Goal: Task Accomplishment & Management: Use online tool/utility

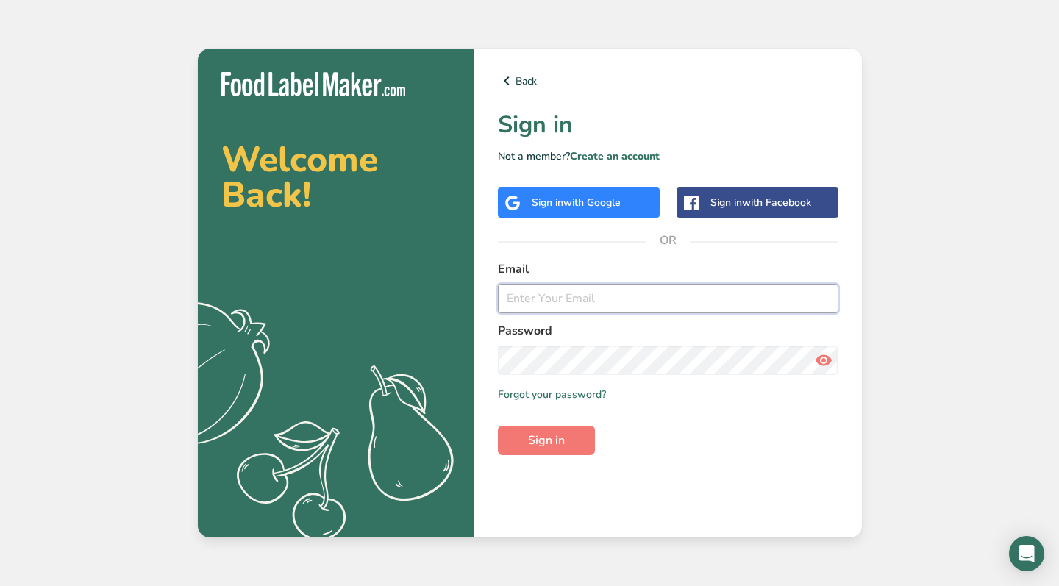
paste input "[EMAIL_ADDRESS][DOMAIN_NAME]"
type input "[EMAIL_ADDRESS][DOMAIN_NAME]"
click at [562, 446] on span "Sign in" at bounding box center [546, 441] width 37 height 18
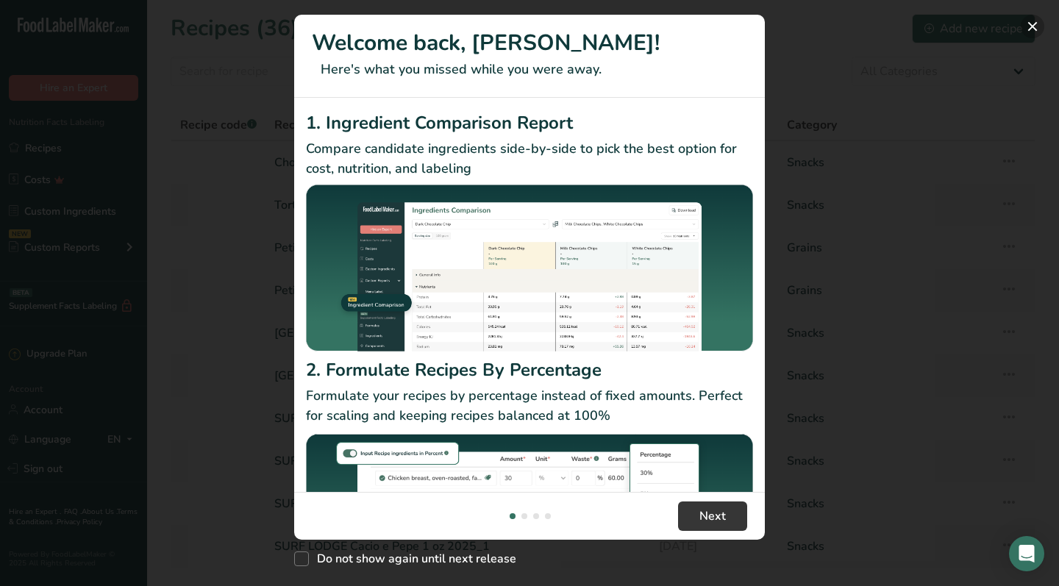
click at [1037, 29] on button "New Features" at bounding box center [1033, 27] width 24 height 24
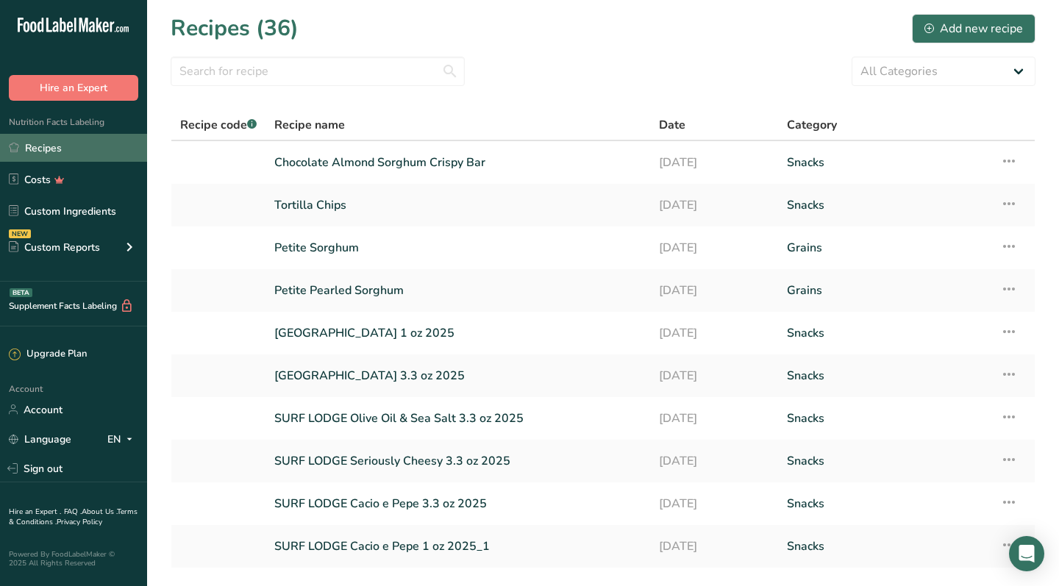
click at [46, 160] on link "Recipes" at bounding box center [73, 148] width 147 height 28
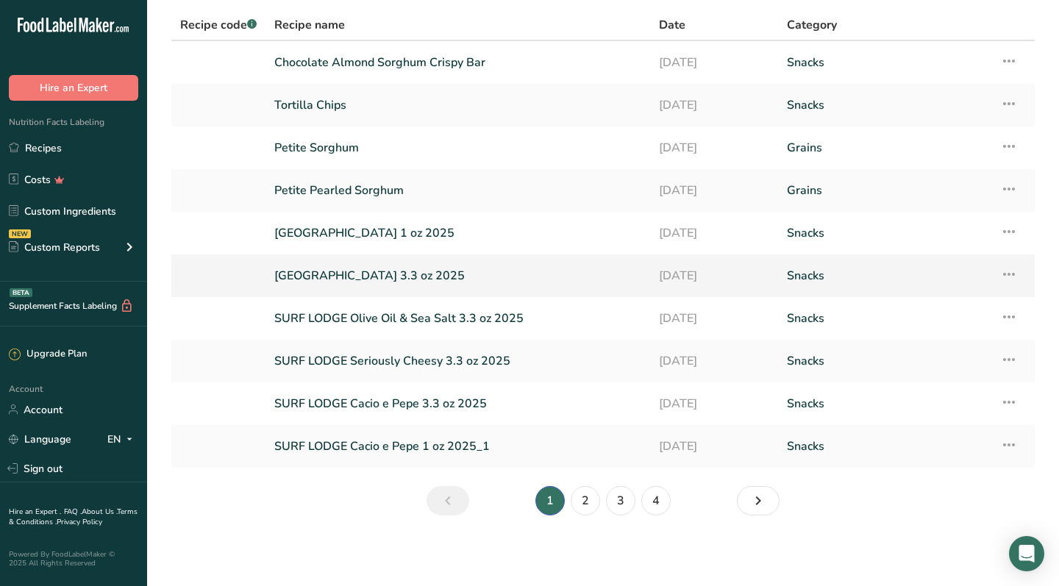
scroll to position [100, 0]
click at [588, 508] on link "2" at bounding box center [585, 500] width 29 height 29
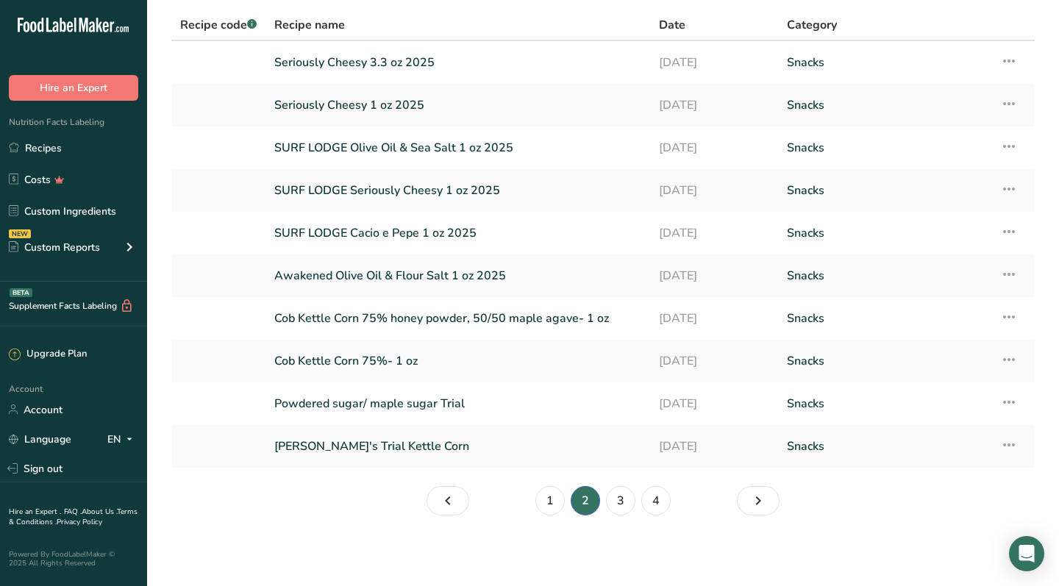
scroll to position [100, 0]
click at [548, 505] on link "1" at bounding box center [549, 500] width 29 height 29
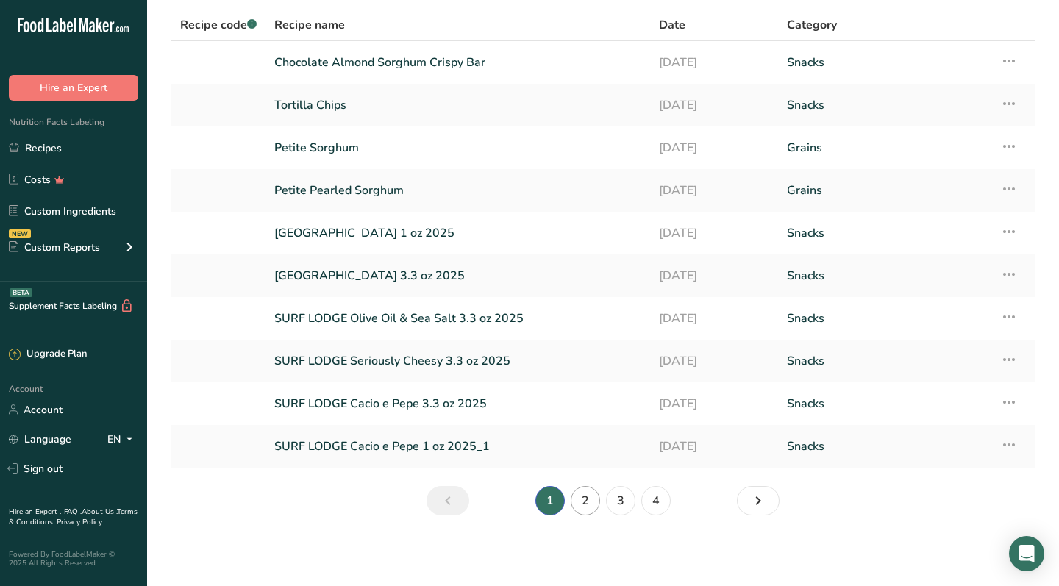
click at [597, 492] on link "2" at bounding box center [585, 500] width 29 height 29
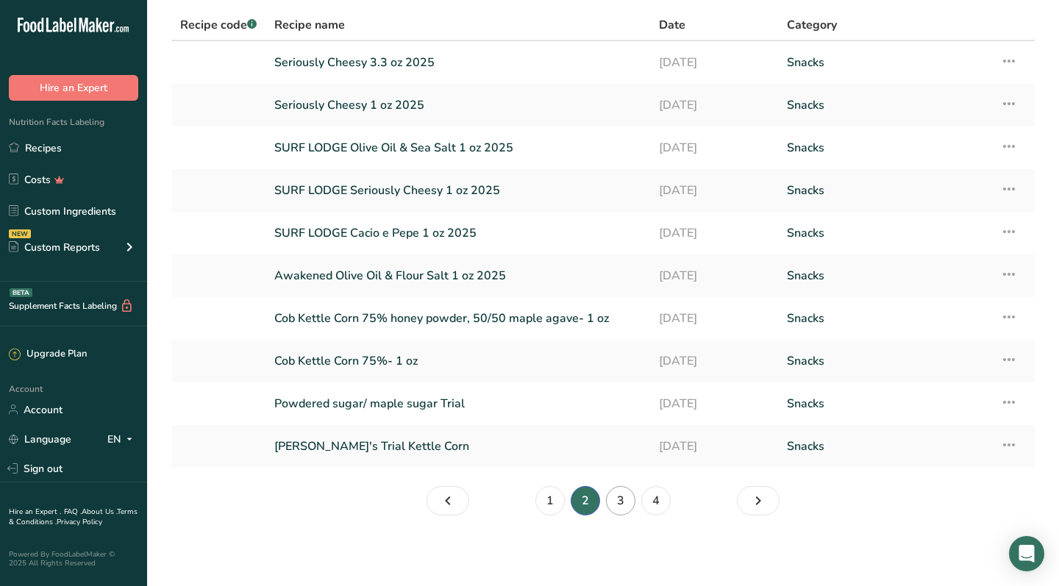
click at [616, 505] on link "3" at bounding box center [620, 500] width 29 height 29
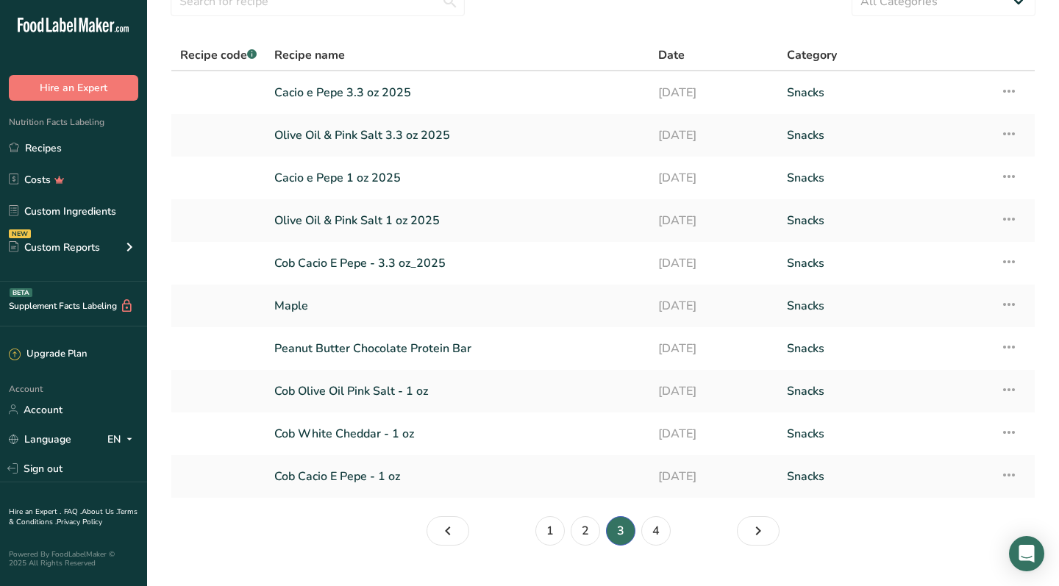
scroll to position [68, 0]
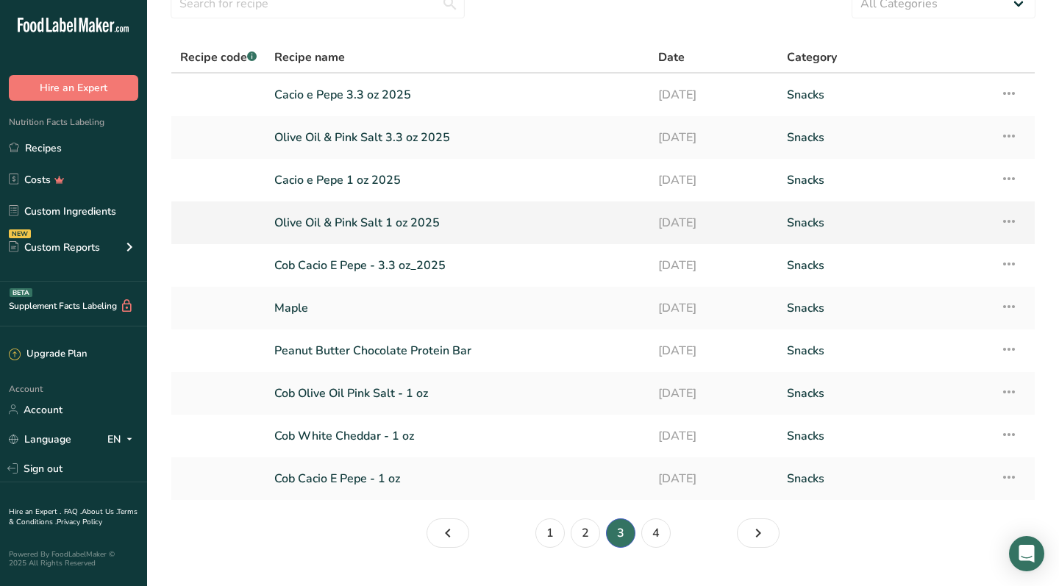
click at [396, 229] on link "Olive Oil & Pink Salt 1 oz 2025" at bounding box center [457, 222] width 366 height 31
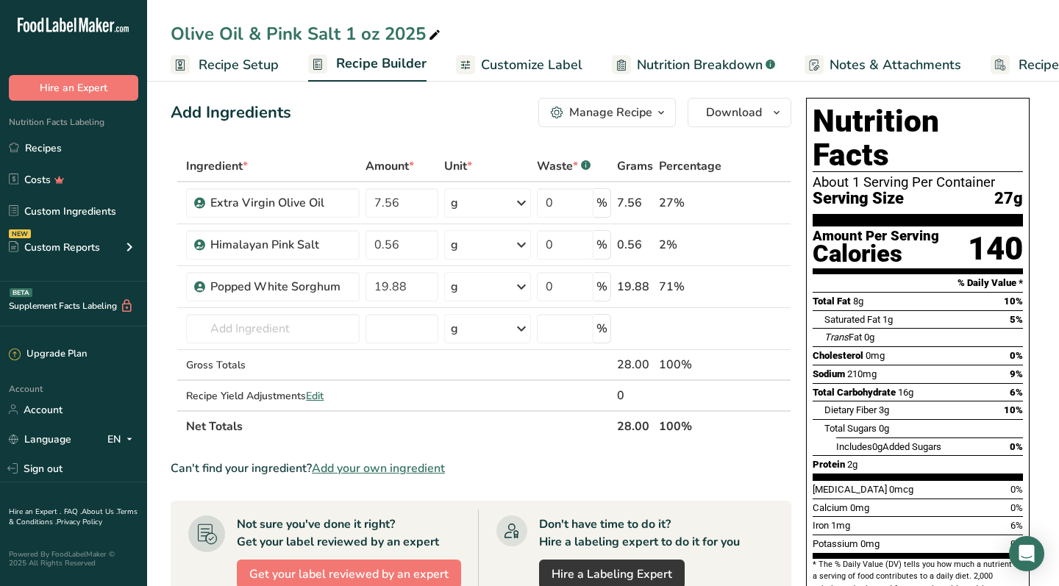
scroll to position [4, 0]
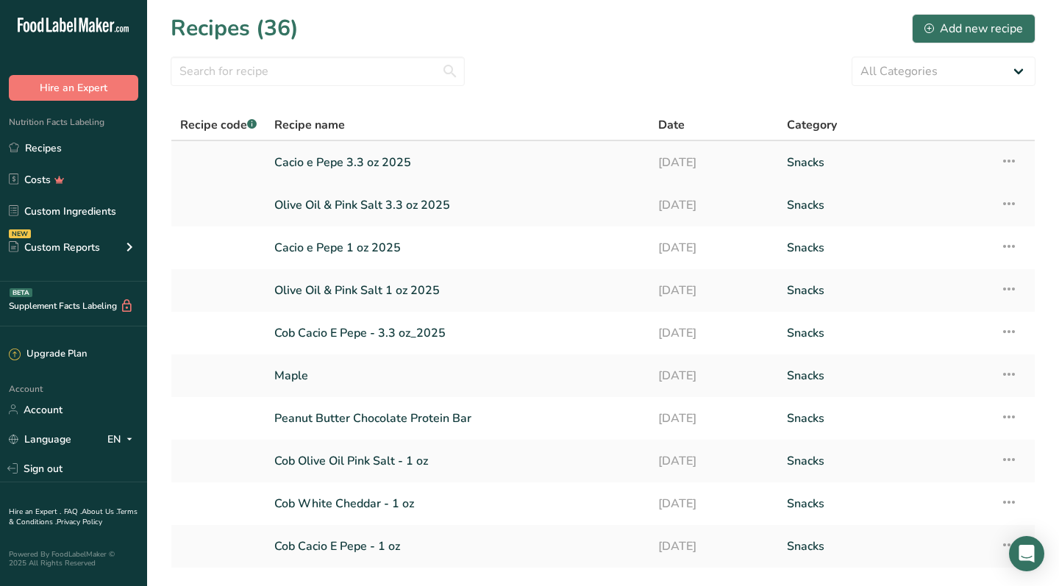
click at [385, 161] on link "Cacio e Pepe 3.3 oz 2025" at bounding box center [457, 162] width 366 height 31
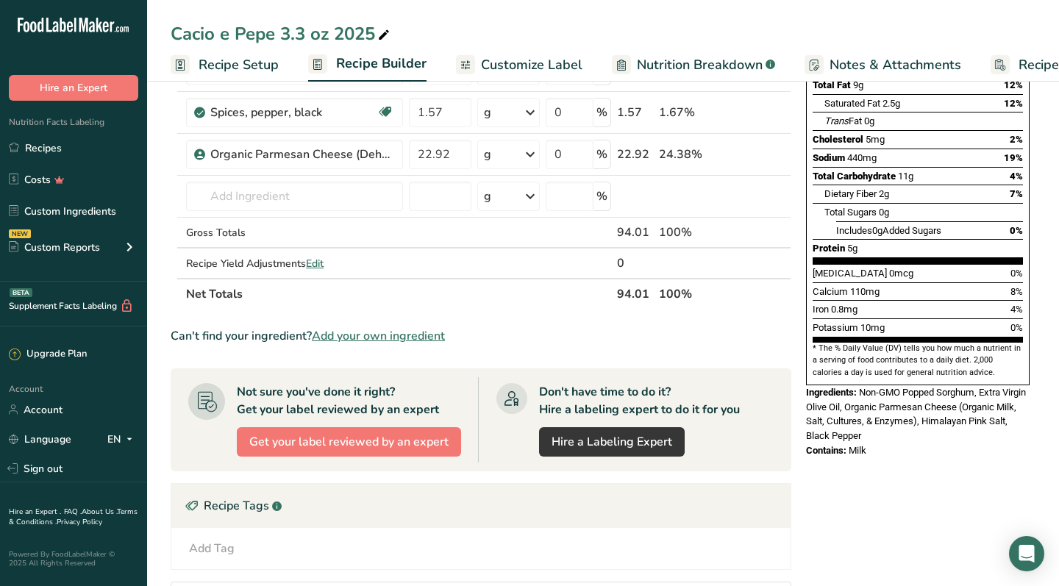
scroll to position [227, 0]
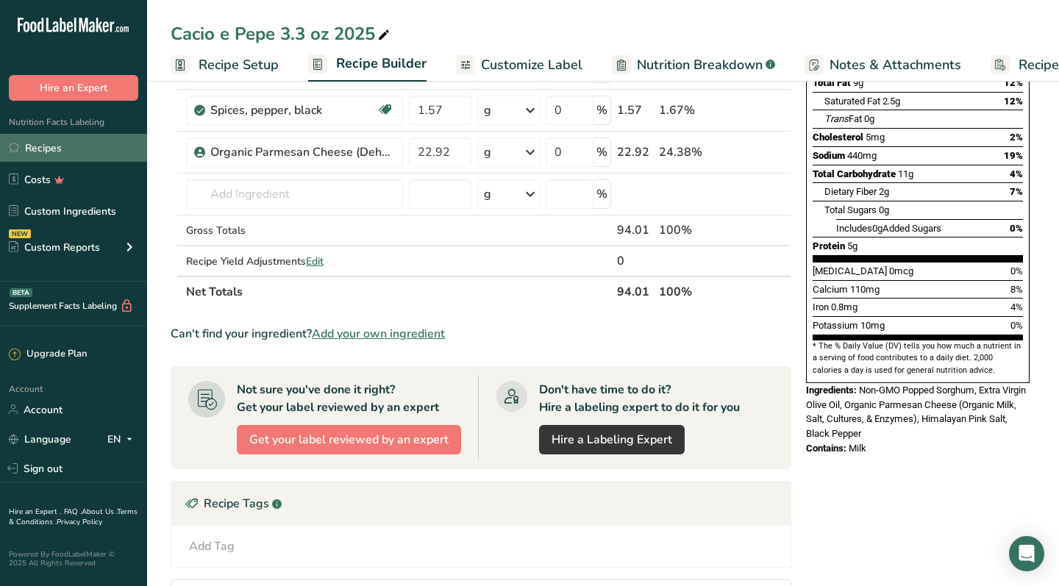
click at [60, 143] on link "Recipes" at bounding box center [73, 148] width 147 height 28
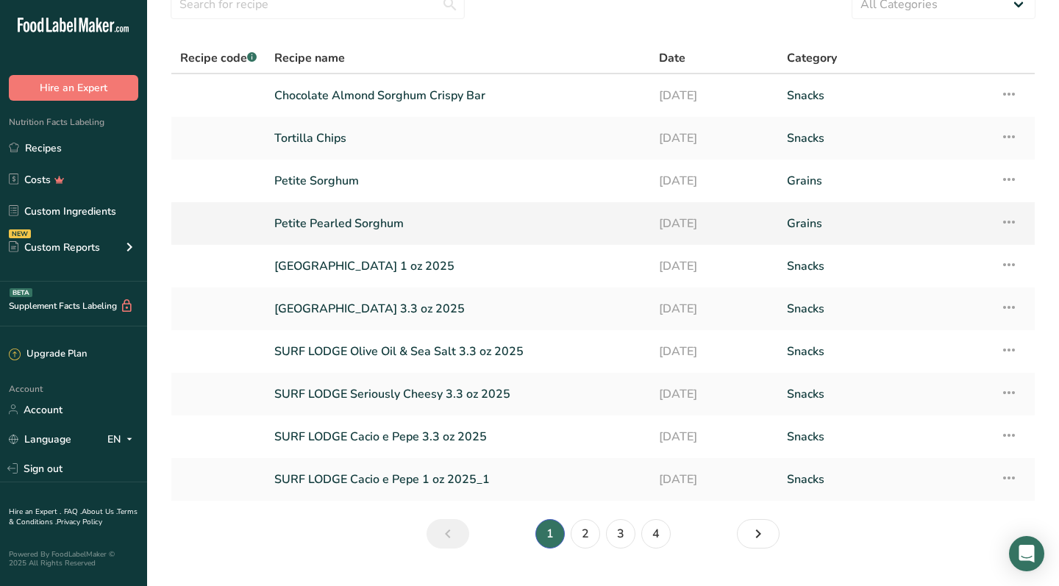
scroll to position [68, 0]
click at [281, 266] on link "[GEOGRAPHIC_DATA] 1 oz 2025" at bounding box center [457, 265] width 367 height 31
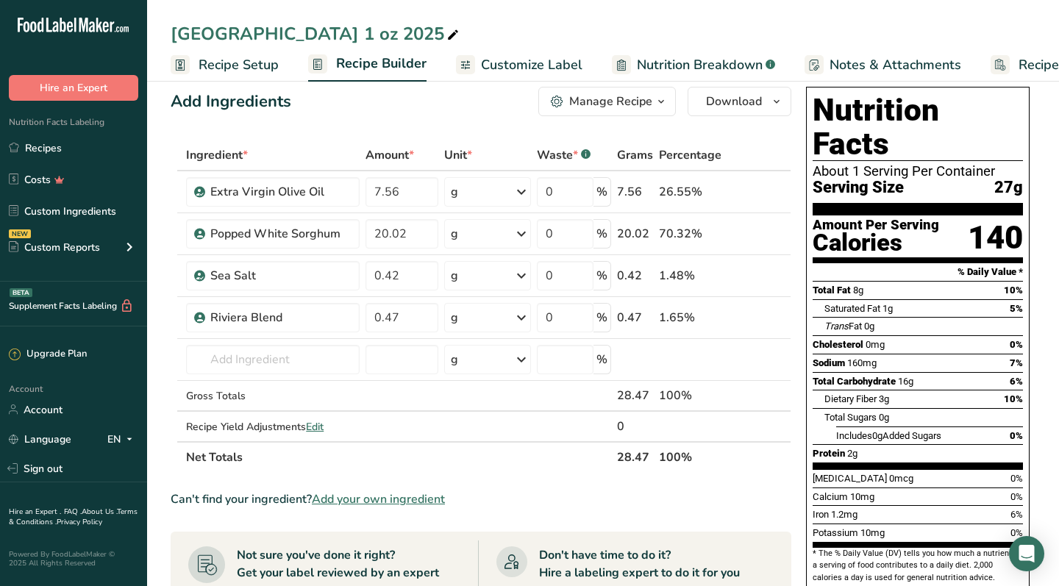
scroll to position [29, 0]
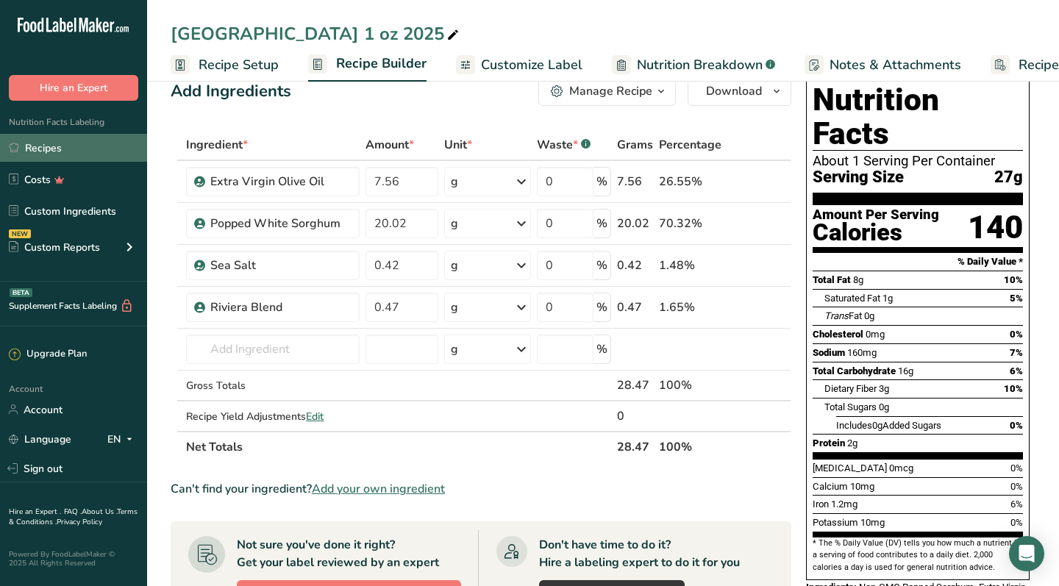
click at [61, 147] on link "Recipes" at bounding box center [73, 148] width 147 height 28
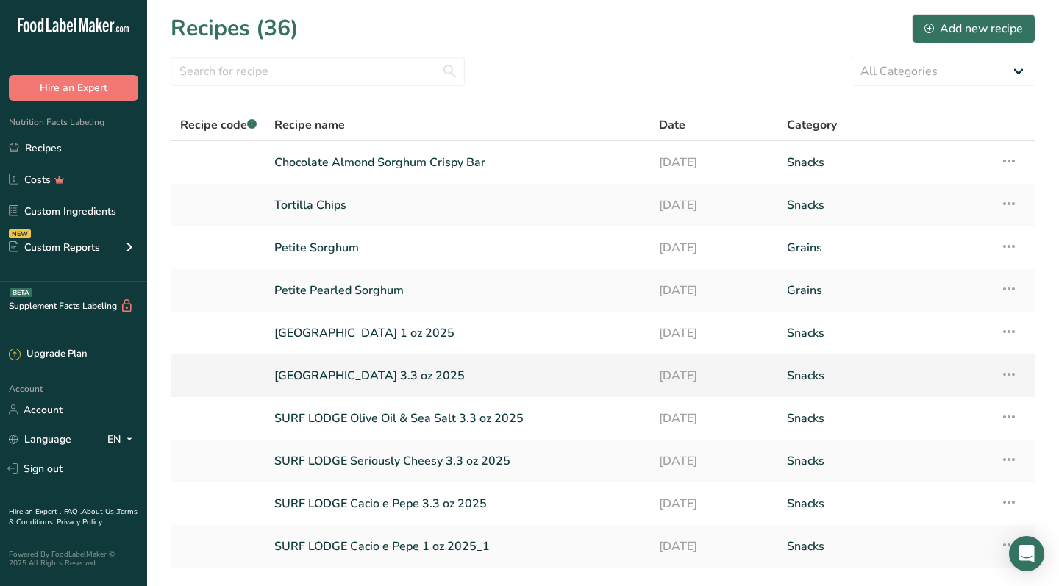
click at [382, 374] on link "[GEOGRAPHIC_DATA] 3.3 oz 2025" at bounding box center [457, 375] width 367 height 31
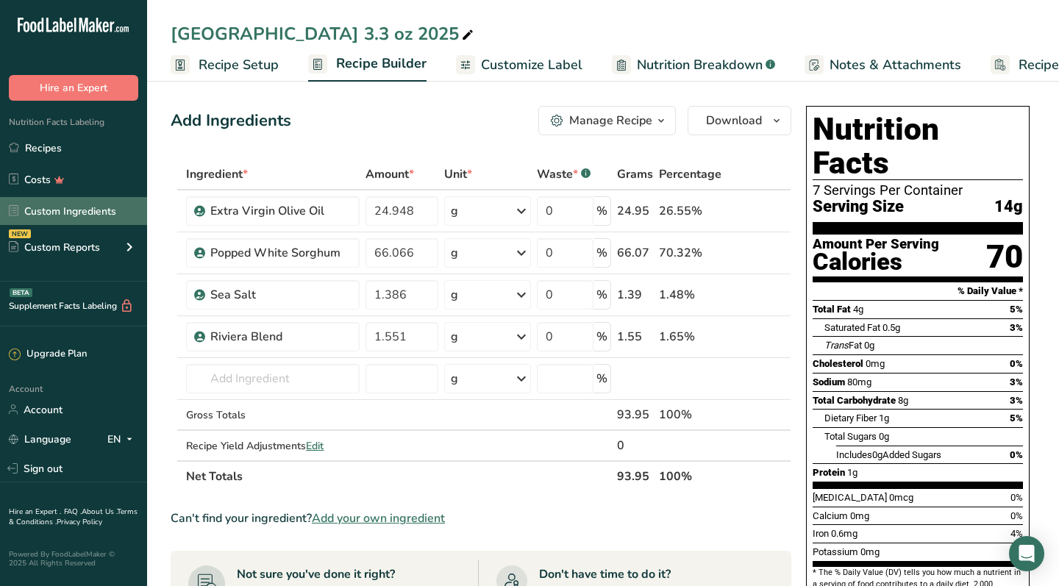
click at [79, 206] on link "Custom Ingredients" at bounding box center [73, 211] width 147 height 28
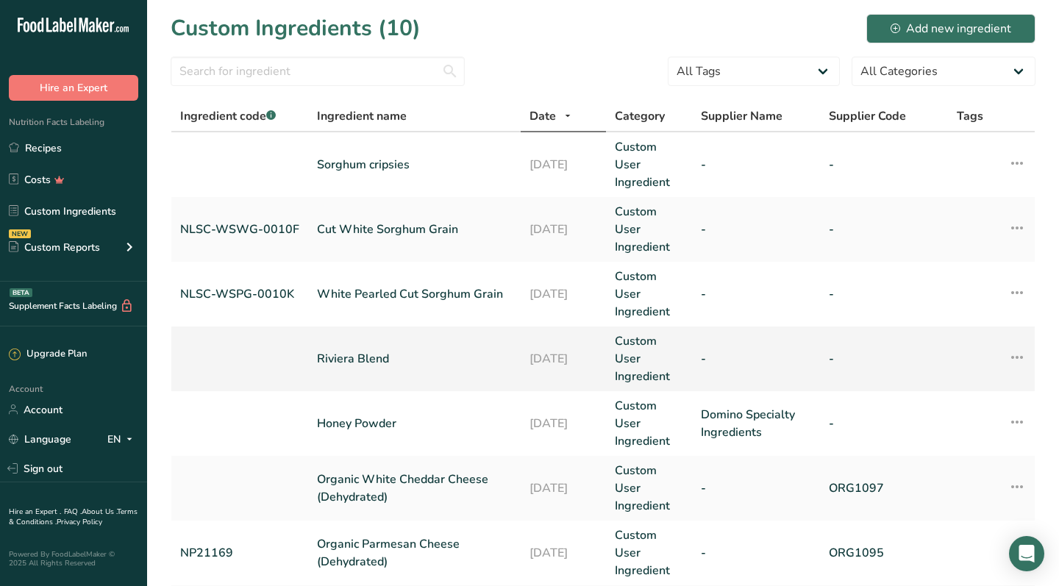
click at [330, 382] on td "Riviera Blend" at bounding box center [414, 359] width 213 height 65
click at [353, 357] on link "Riviera Blend" at bounding box center [414, 359] width 195 height 18
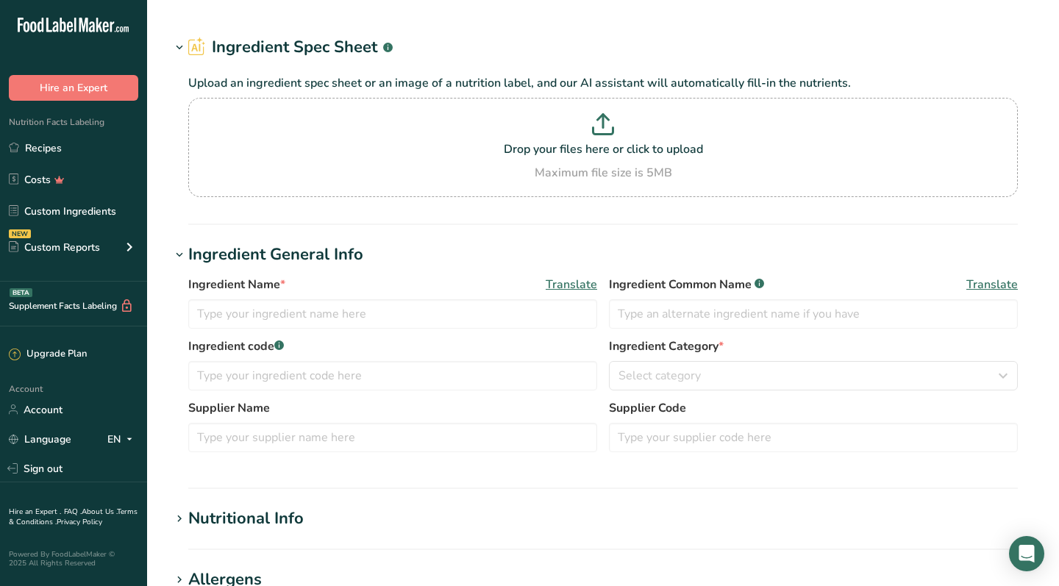
type input "Riviera Blend"
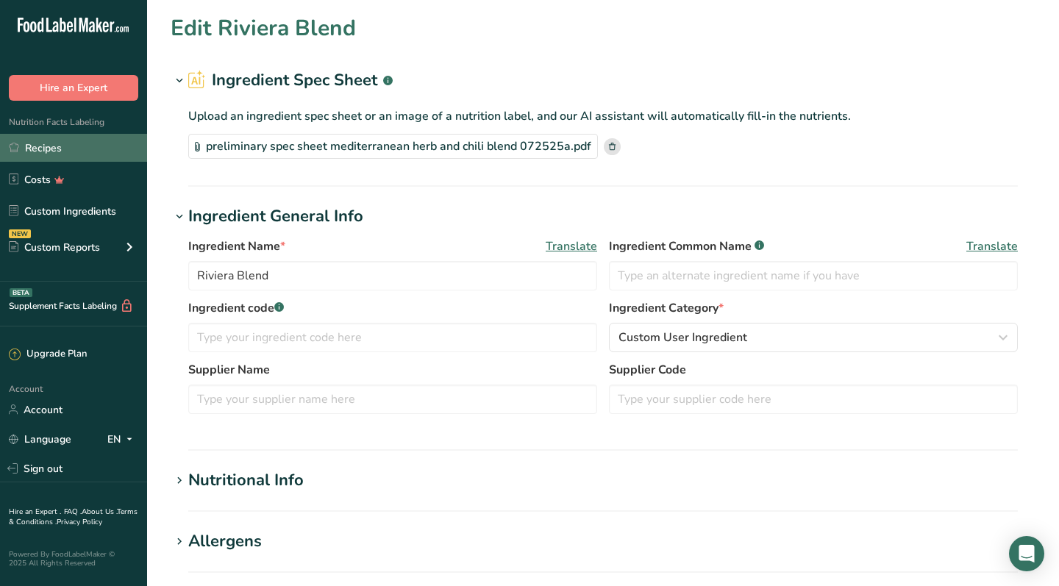
click at [68, 147] on link "Recipes" at bounding box center [73, 148] width 147 height 28
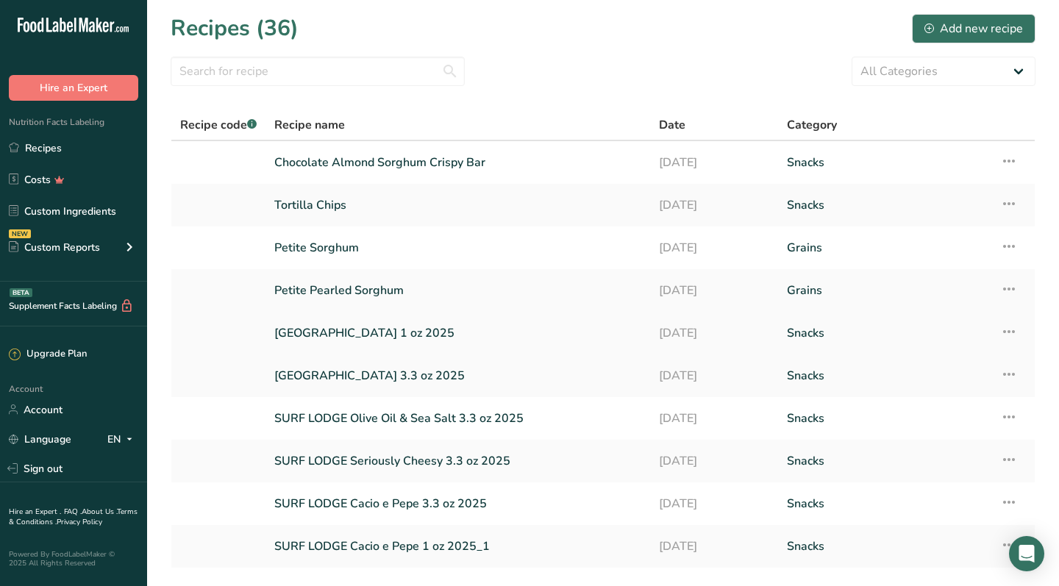
click at [1008, 327] on icon at bounding box center [1009, 331] width 18 height 26
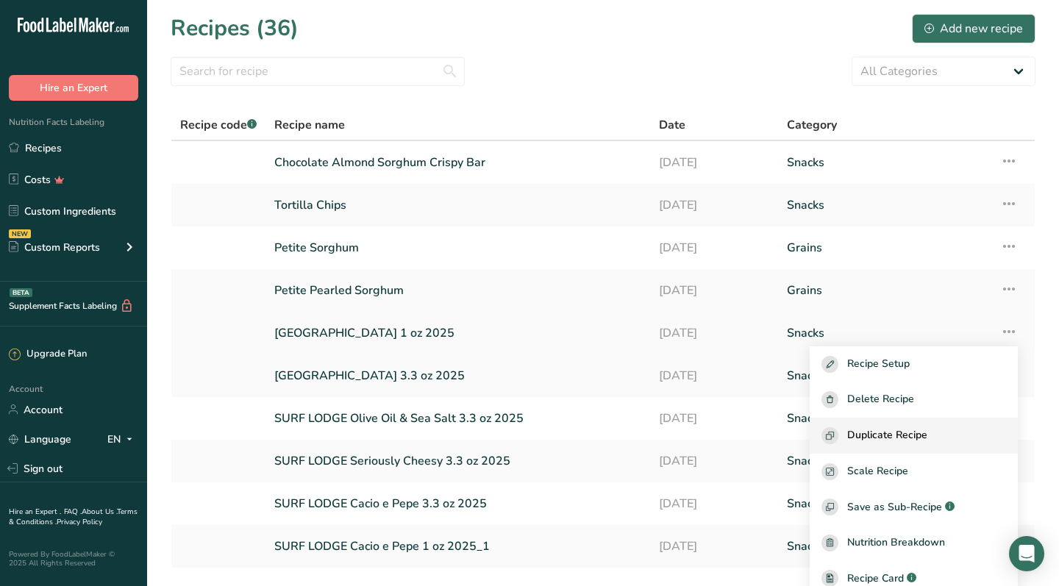
click at [916, 441] on span "Duplicate Recipe" at bounding box center [887, 435] width 80 height 17
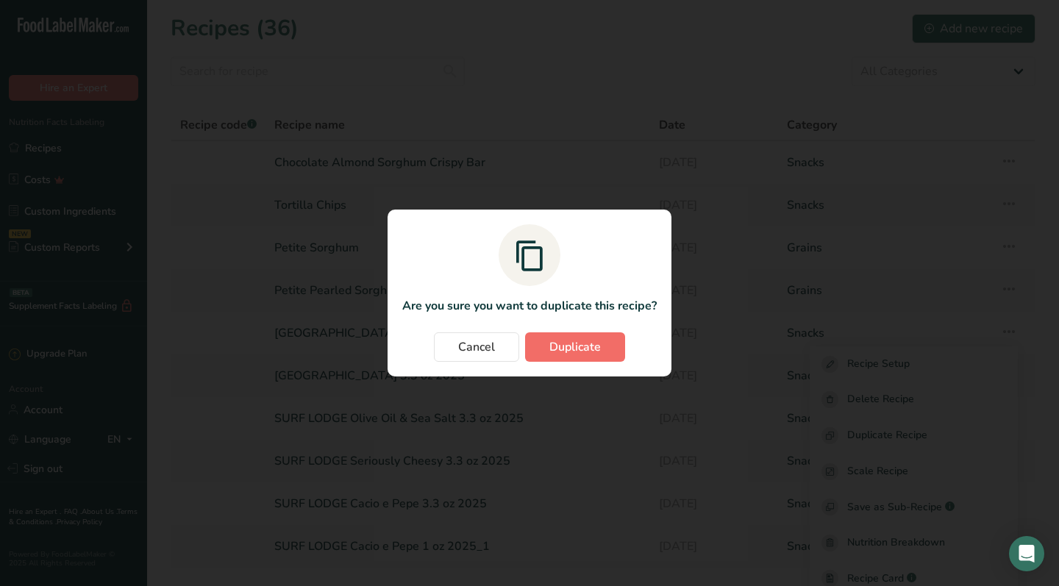
click at [587, 348] on span "Duplicate" at bounding box center [574, 347] width 51 height 18
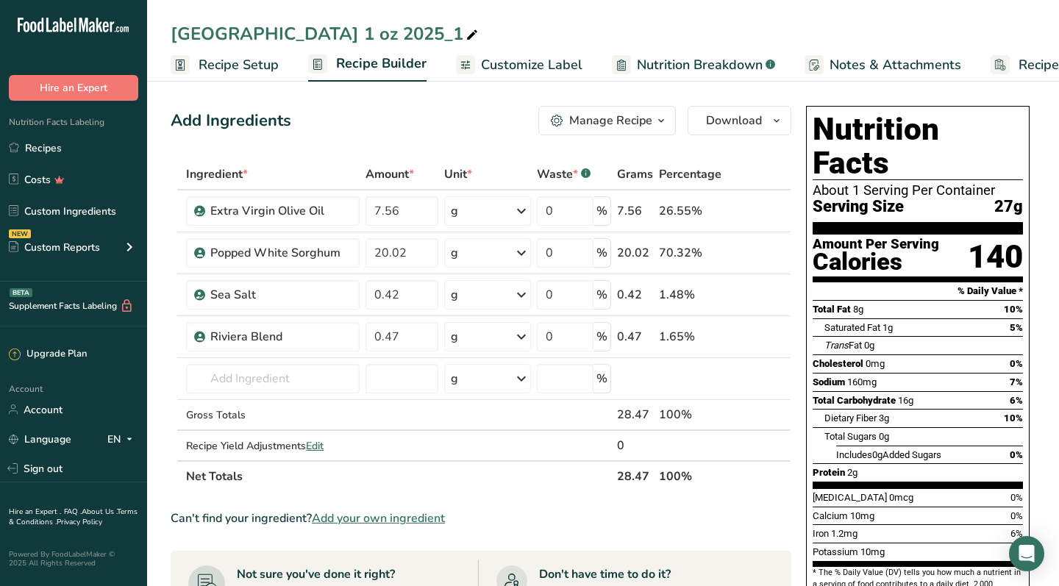
click at [321, 38] on div "[GEOGRAPHIC_DATA] 1 oz 2025_1" at bounding box center [326, 34] width 310 height 26
drag, startPoint x: 341, startPoint y: 38, endPoint x: 120, endPoint y: 33, distance: 220.7
click at [118, 33] on div ".a-20{fill:#fff;} Hire an Expert Nutrition Facts Labeling Recipes Costs Custom …" at bounding box center [529, 526] width 1059 height 1052
type input "Mediterranean Herbs 1 oz 2025"
click at [417, 212] on input "7.56" at bounding box center [402, 210] width 73 height 29
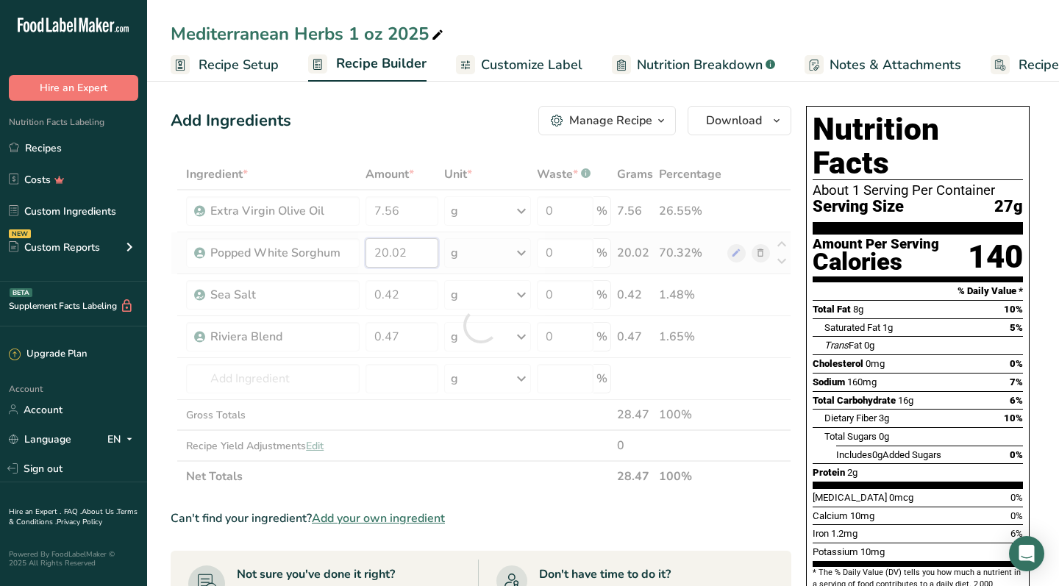
click at [388, 253] on div "Ingredient * Amount * Unit * Waste * .a-a{fill:#347362;}.b-a{fill:#fff;} Grams …" at bounding box center [481, 325] width 621 height 333
click at [388, 253] on div at bounding box center [481, 325] width 621 height 333
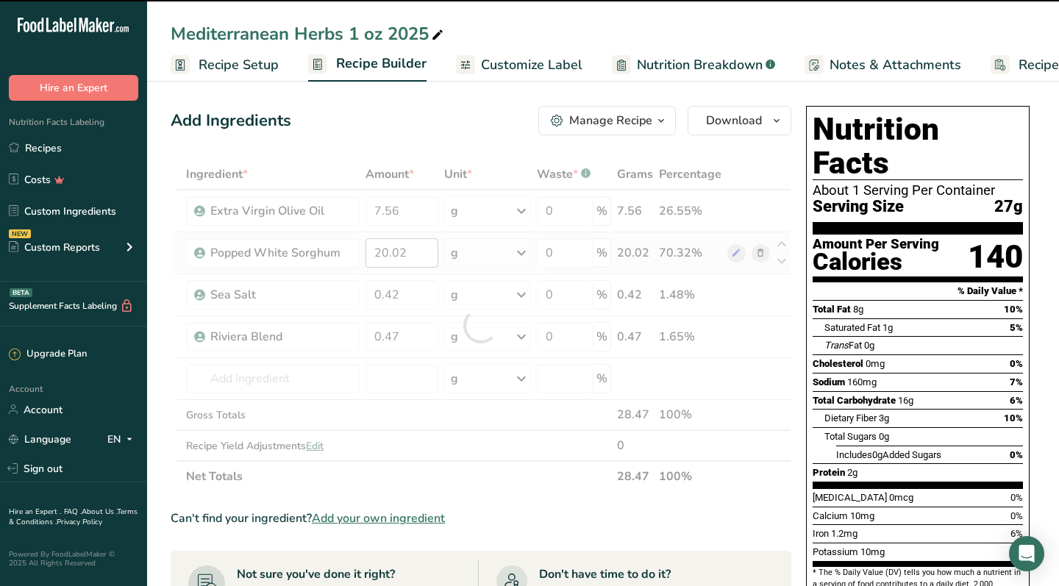
click at [388, 253] on div at bounding box center [481, 325] width 621 height 333
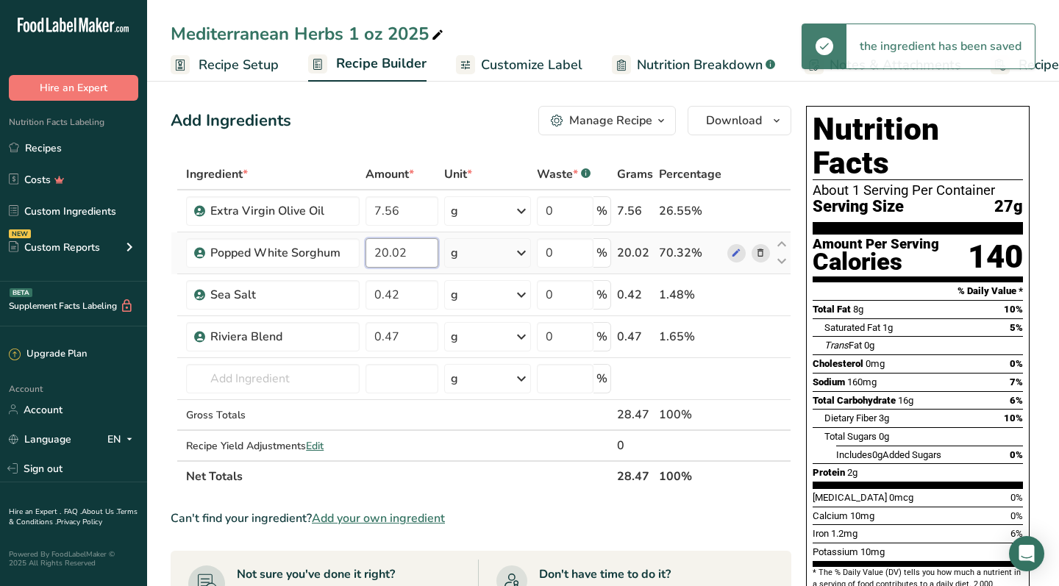
click at [388, 253] on input "20.02" at bounding box center [402, 252] width 73 height 29
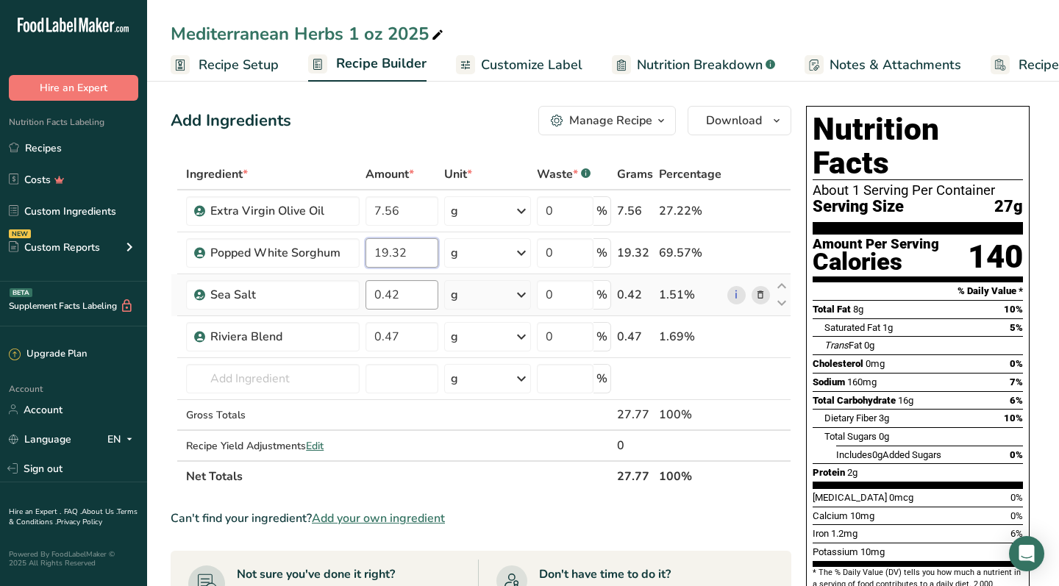
type input "19.32"
click at [418, 293] on div "Ingredient * Amount * Unit * Waste * .a-a{fill:#347362;}.b-a{fill:#fff;} Grams …" at bounding box center [481, 325] width 621 height 333
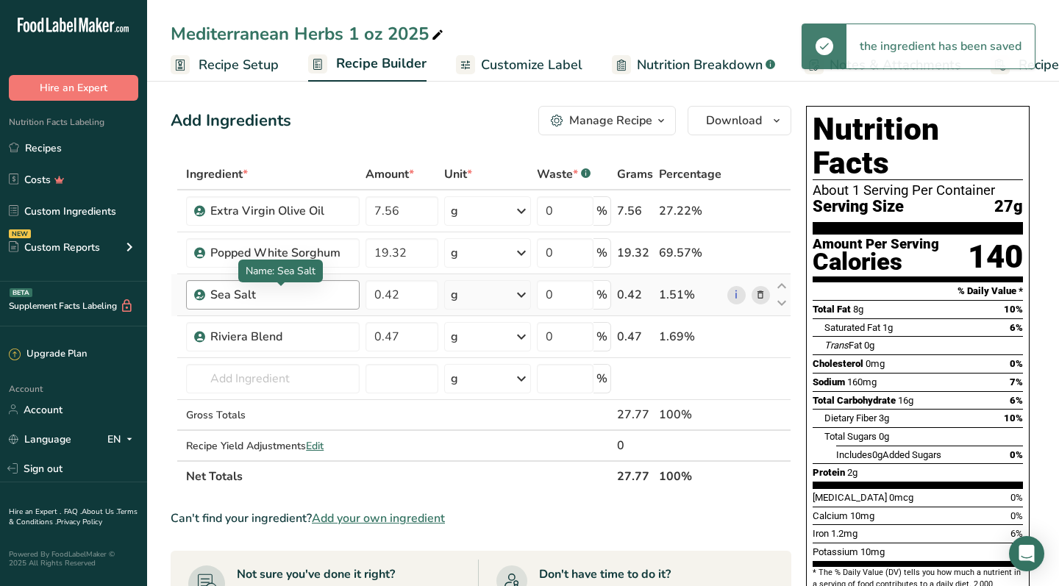
click at [225, 292] on div "Ingredient * Amount * Unit * Waste * .a-a{fill:#347362;}.b-a{fill:#fff;} Grams …" at bounding box center [481, 325] width 621 height 333
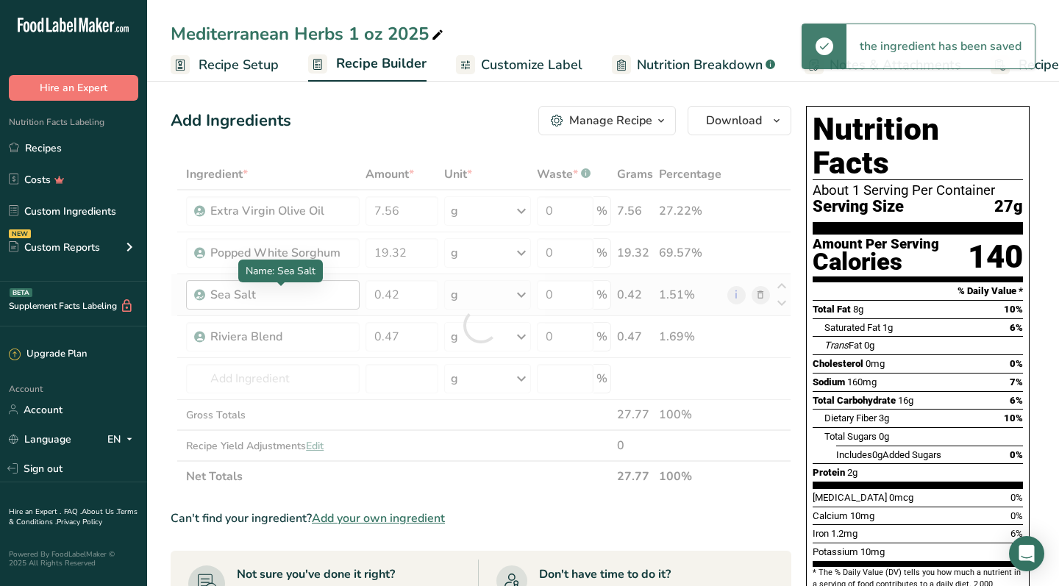
click at [225, 292] on div at bounding box center [481, 325] width 621 height 333
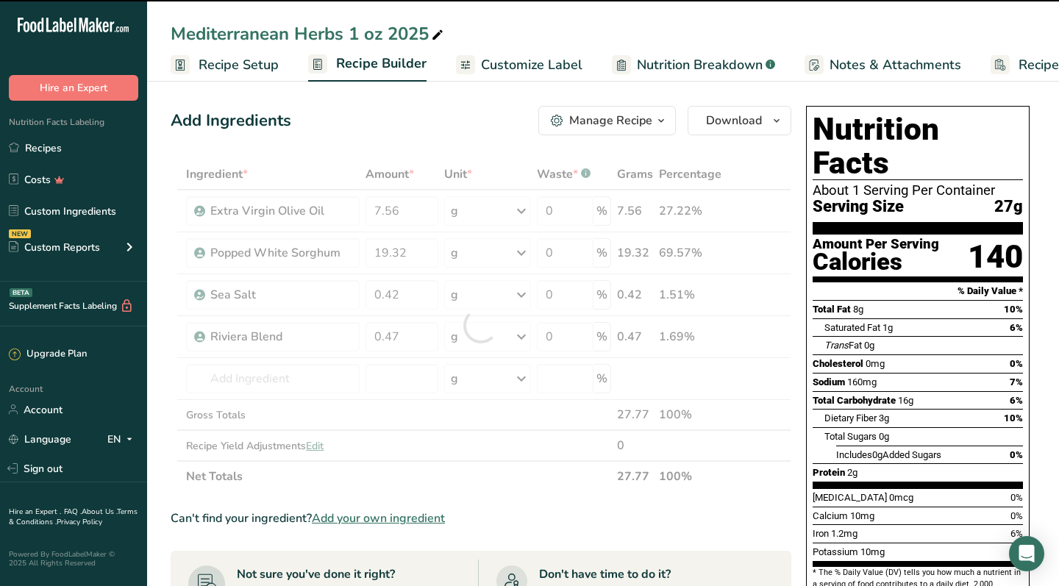
click at [231, 294] on div "Sea Salt" at bounding box center [280, 295] width 140 height 18
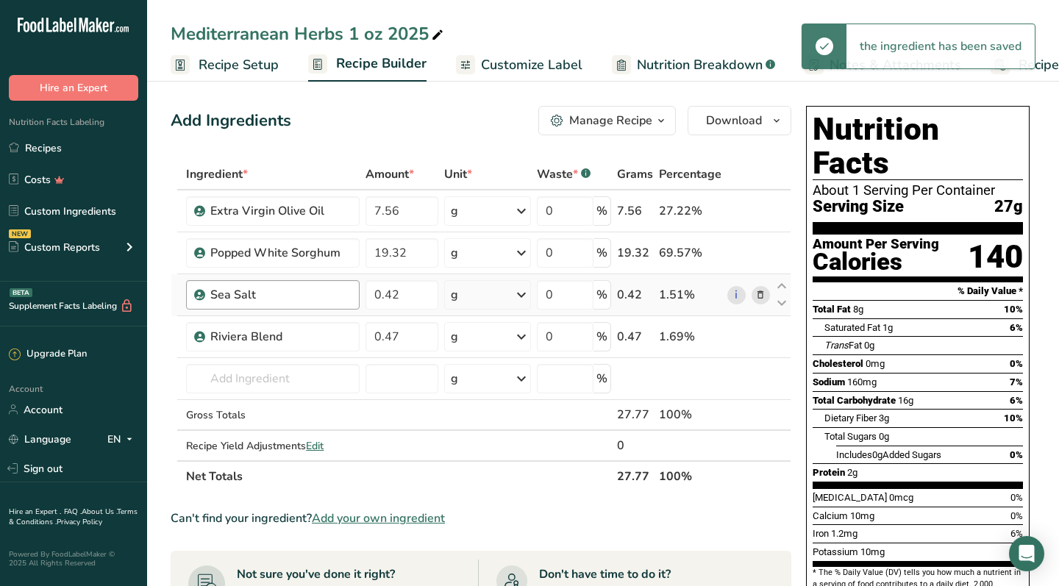
click at [245, 294] on div "Sea Salt" at bounding box center [280, 295] width 140 height 18
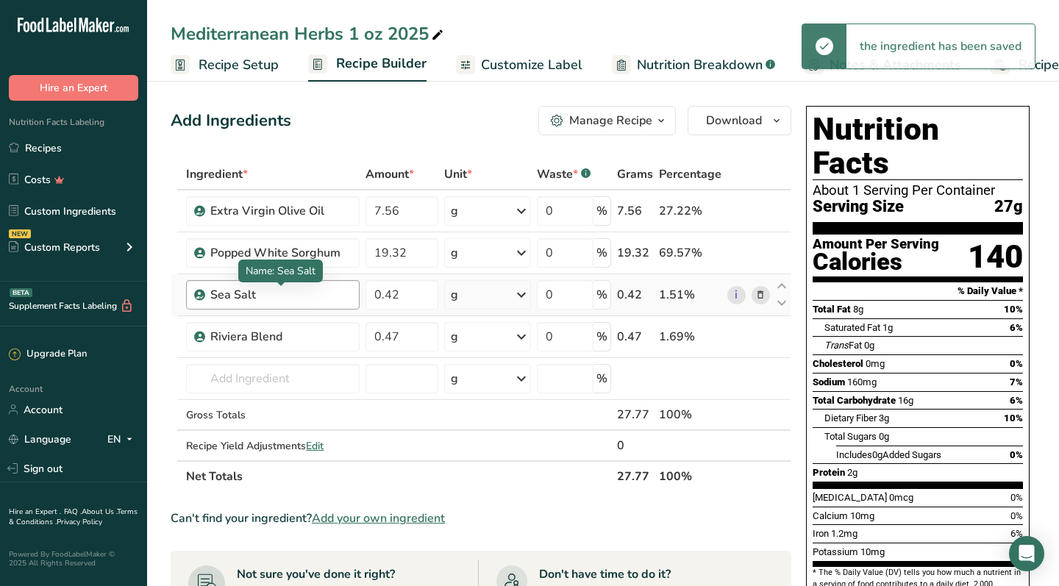
click at [245, 294] on div "Sea Salt" at bounding box center [280, 295] width 140 height 18
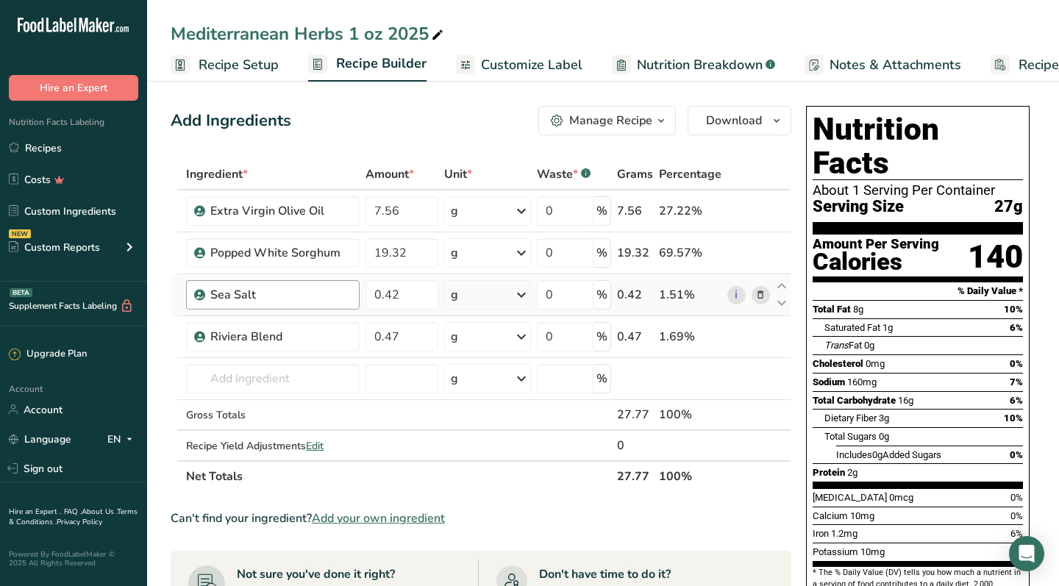
click at [245, 294] on div "Sea Salt" at bounding box center [280, 295] width 140 height 18
click at [223, 293] on div "Sea Salt" at bounding box center [280, 295] width 140 height 18
click at [221, 293] on div "Sea Salt" at bounding box center [280, 295] width 140 height 18
click at [759, 296] on icon at bounding box center [760, 295] width 10 height 15
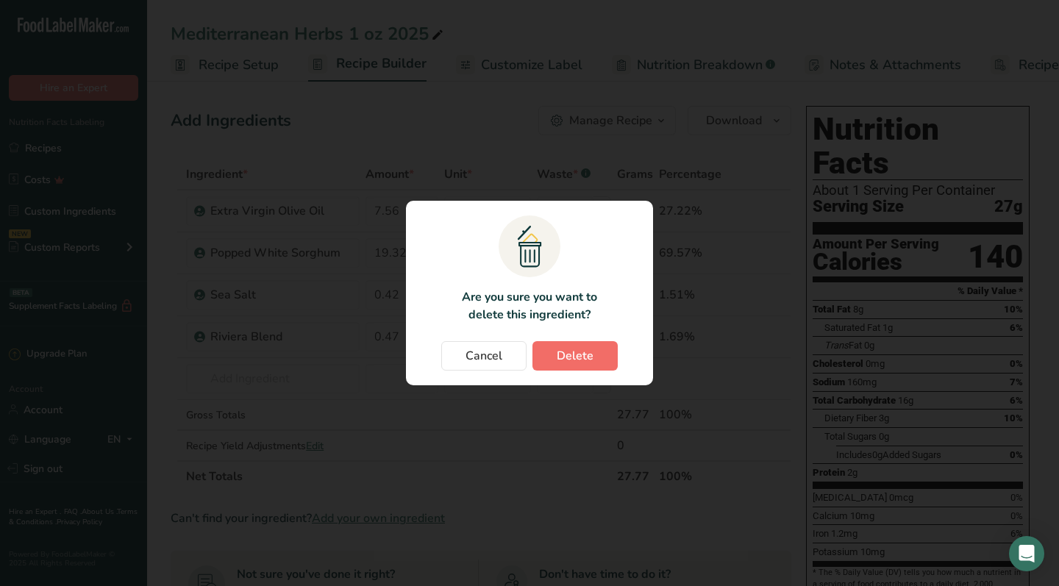
click at [581, 357] on span "Delete" at bounding box center [575, 356] width 37 height 18
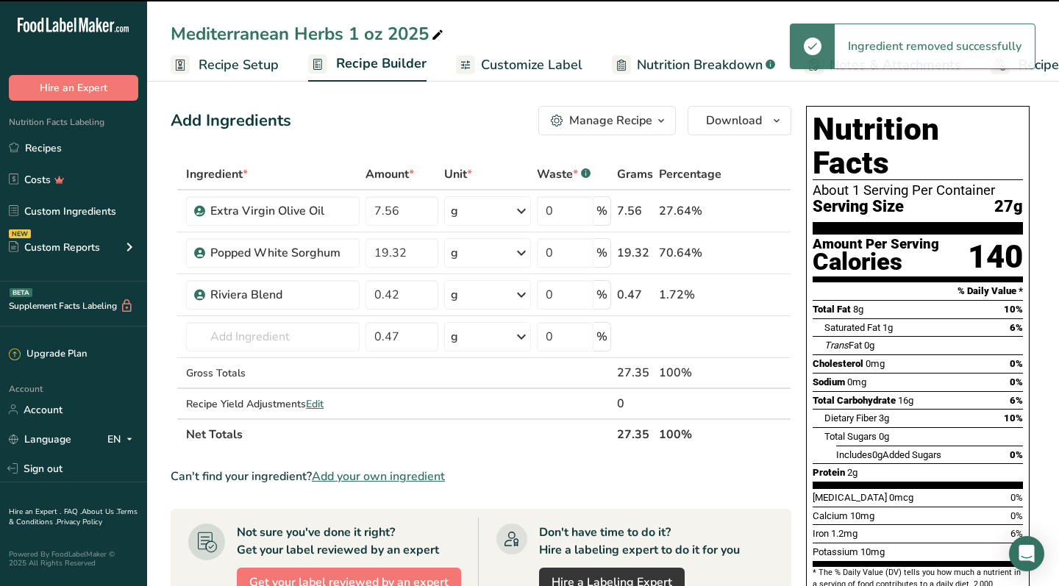
type input "0.47"
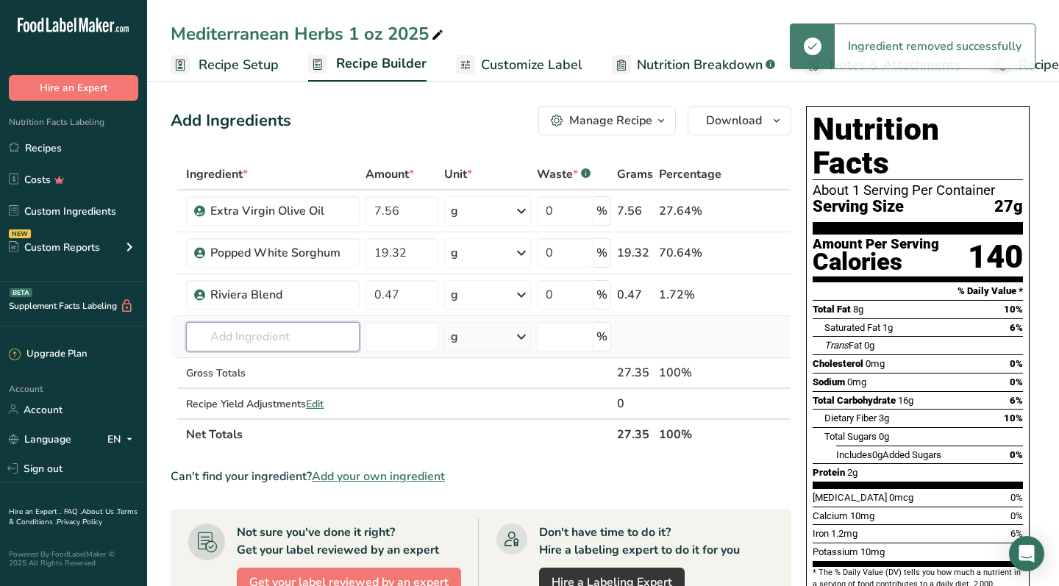
click at [272, 341] on input "text" at bounding box center [273, 336] width 174 height 29
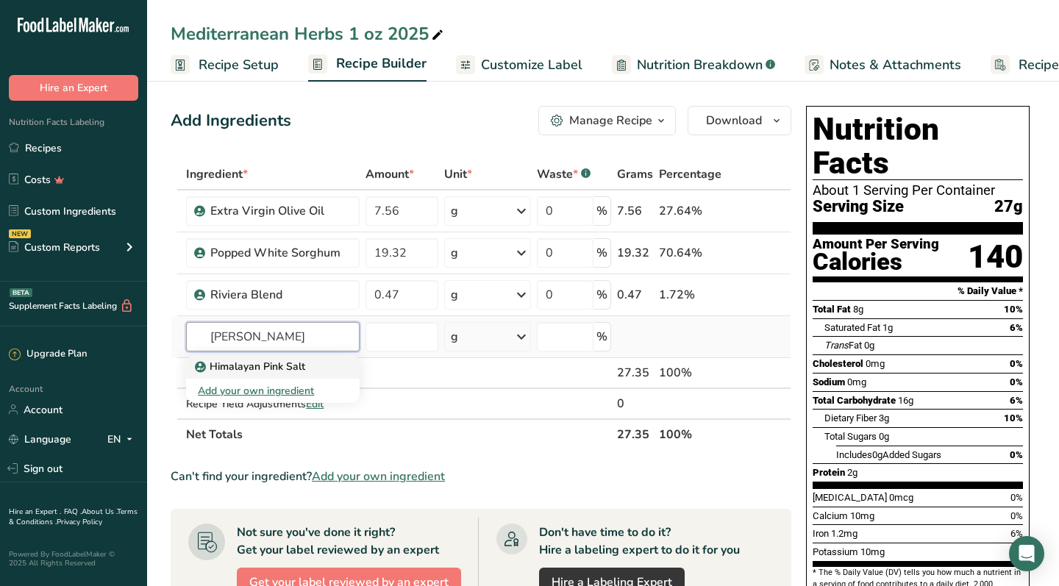
type input "[PERSON_NAME]"
click at [330, 361] on link "Himalayan Pink Salt" at bounding box center [273, 367] width 174 height 24
type input "Himalayan Pink Salt"
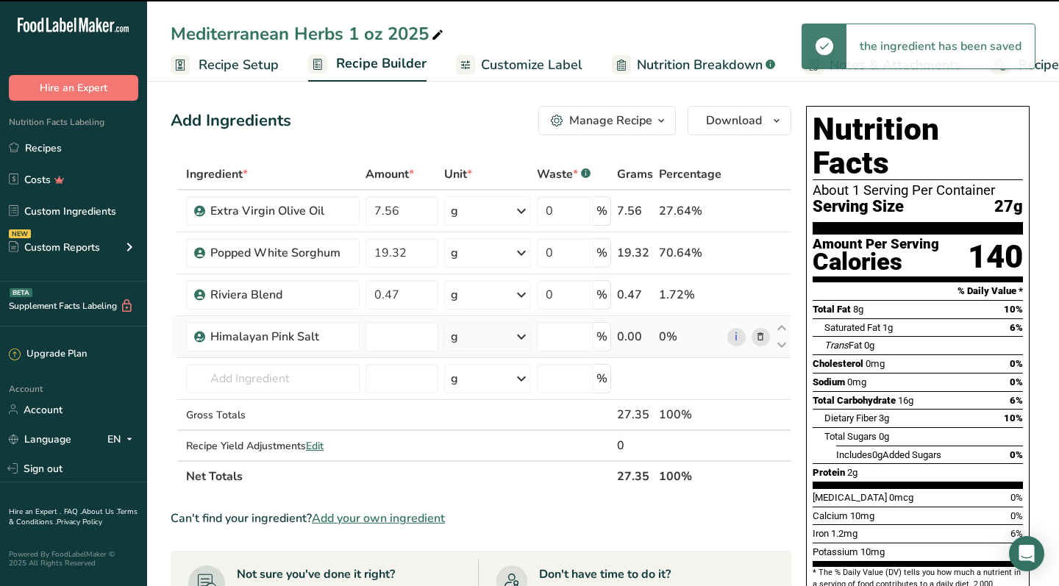
type input "0"
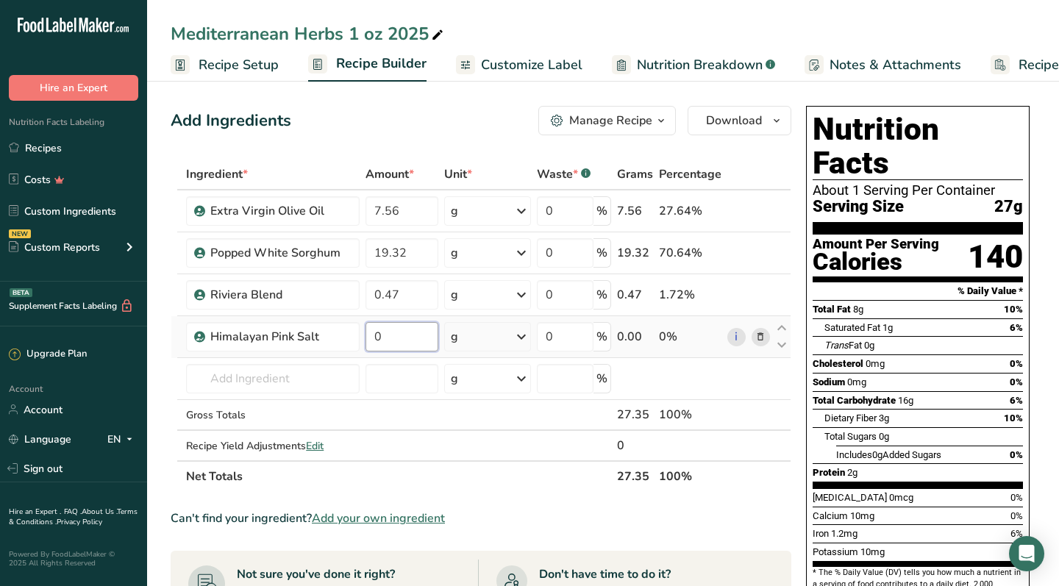
click at [395, 342] on input "0" at bounding box center [402, 336] width 73 height 29
type input "0.56"
click at [402, 296] on div "Ingredient * Amount * Unit * Waste * .a-a{fill:#347362;}.b-a{fill:#fff;} Grams …" at bounding box center [481, 325] width 621 height 333
type input "0.56"
click at [487, 122] on div "Add Ingredients Manage Recipe Delete Recipe Duplicate Recipe Scale Recipe Save …" at bounding box center [481, 120] width 621 height 29
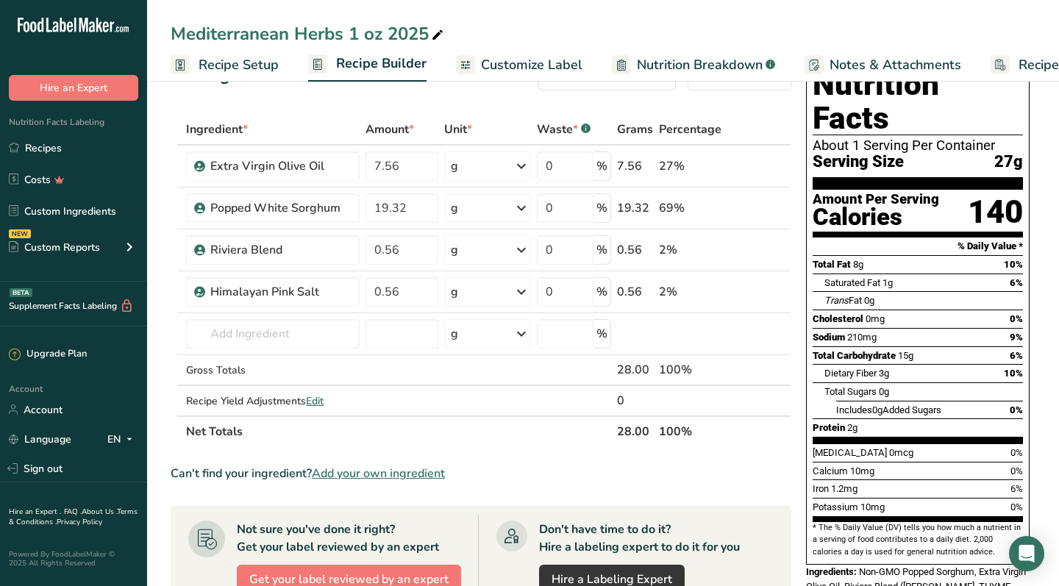
scroll to position [39, 0]
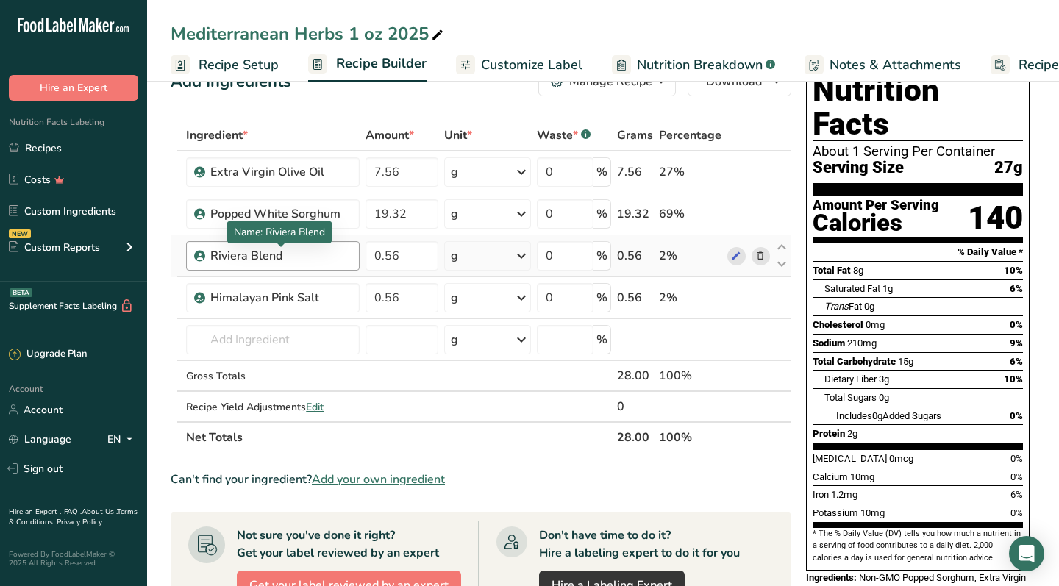
click at [246, 252] on div "Riviera Blend" at bounding box center [280, 256] width 140 height 18
click at [238, 255] on div "Riviera Blend" at bounding box center [280, 256] width 140 height 18
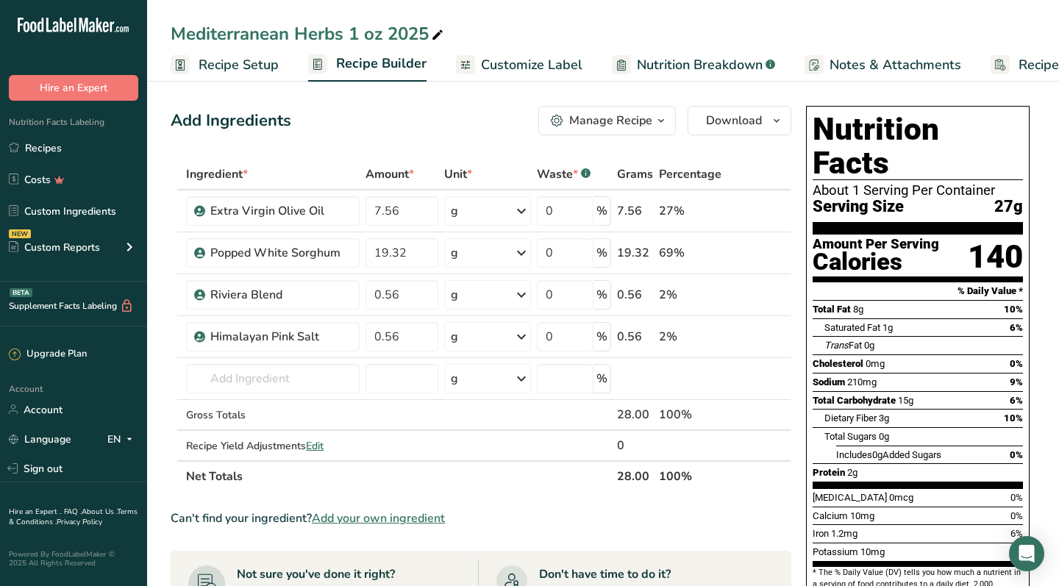
scroll to position [0, 0]
click at [93, 206] on link "Custom Ingredients" at bounding box center [73, 211] width 147 height 28
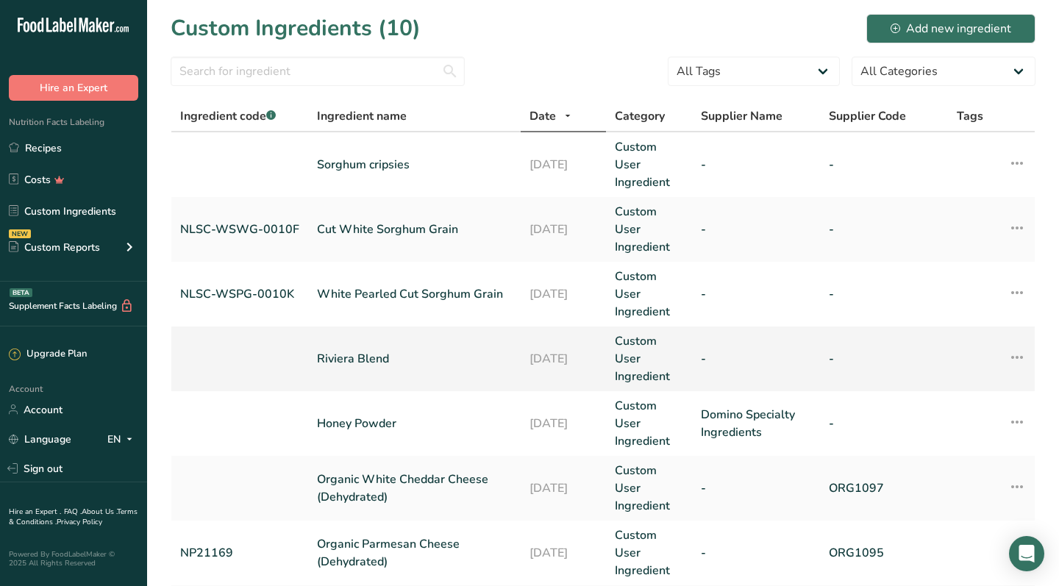
click at [366, 380] on td "Riviera Blend" at bounding box center [414, 359] width 213 height 65
click at [1021, 360] on icon at bounding box center [1017, 357] width 18 height 26
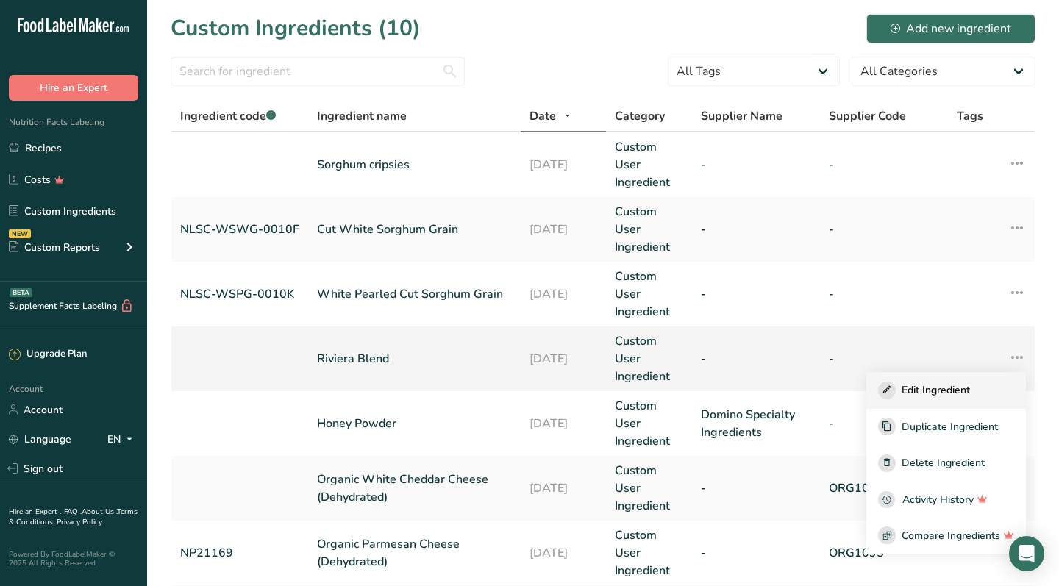
click at [974, 391] on div "Edit Ingredient" at bounding box center [946, 391] width 136 height 18
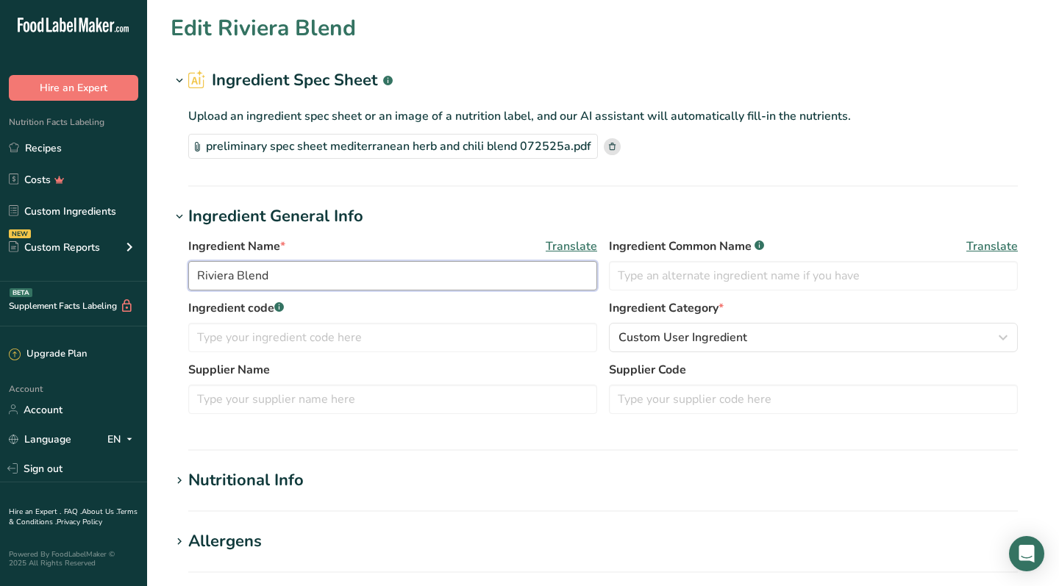
click at [241, 276] on input "Riviera Blend" at bounding box center [392, 275] width 409 height 29
type input "Mediterranean Herbs"
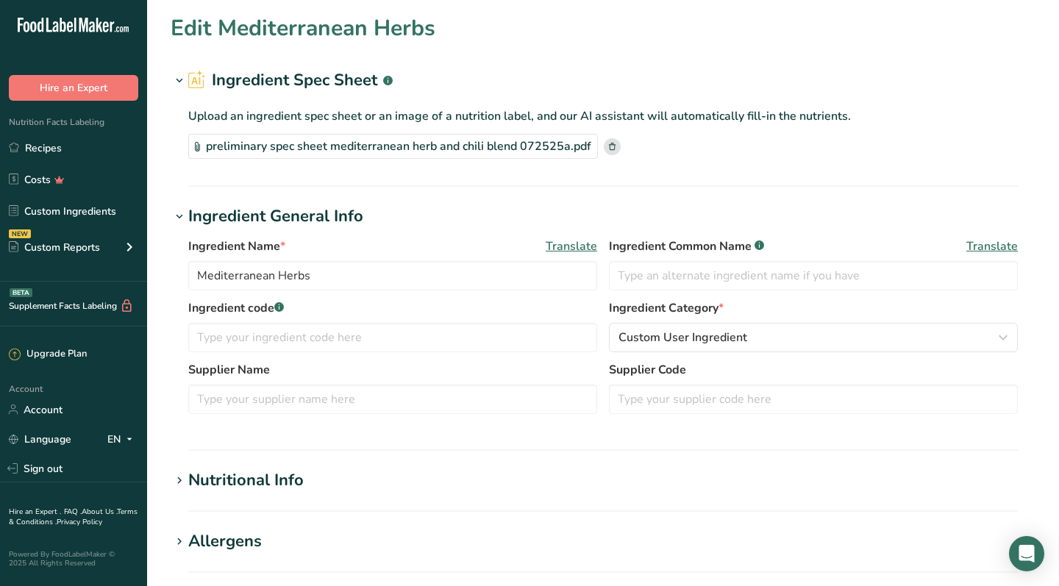
click at [474, 200] on section "Edit Mediterranean Herbs Ingredient Spec Sheet .a-a{fill:#347362;}.b-a{fill:#ff…" at bounding box center [603, 474] width 912 height 948
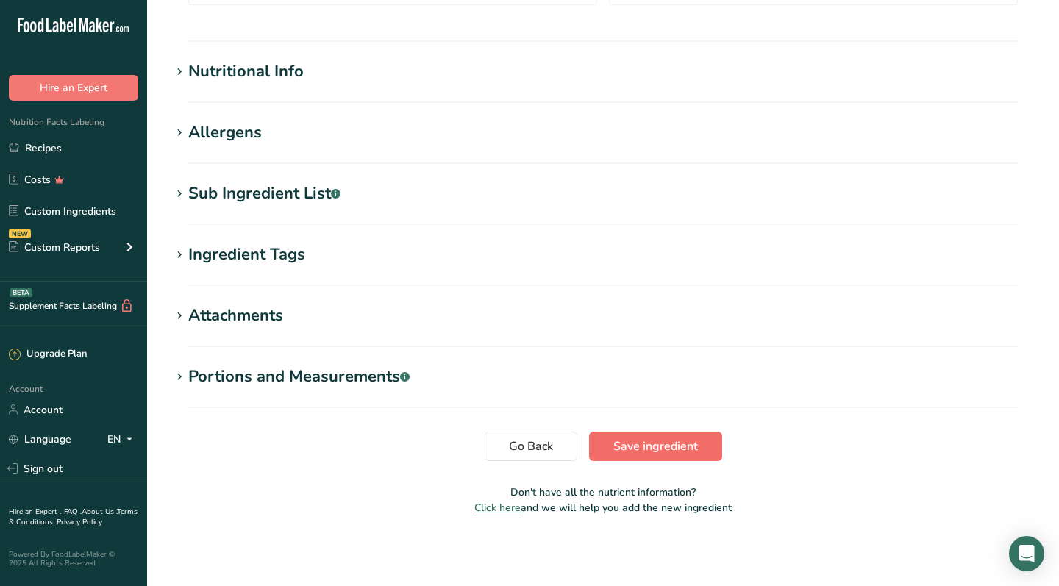
click at [639, 442] on span "Save ingredient" at bounding box center [655, 447] width 85 height 18
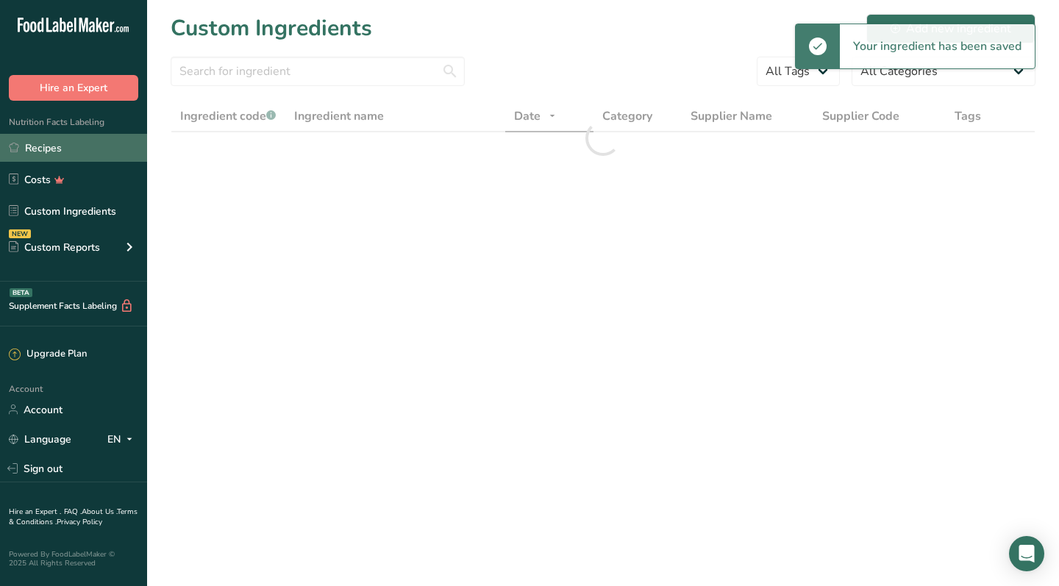
click at [100, 154] on link "Recipes" at bounding box center [73, 148] width 147 height 28
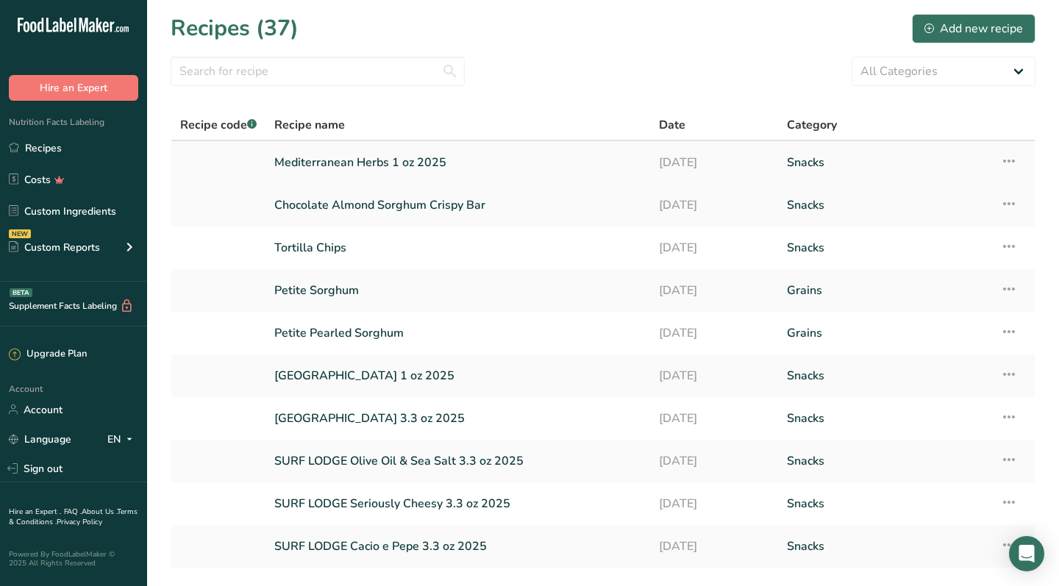
click at [355, 172] on link "Mediterranean Herbs 1 oz 2025" at bounding box center [457, 162] width 367 height 31
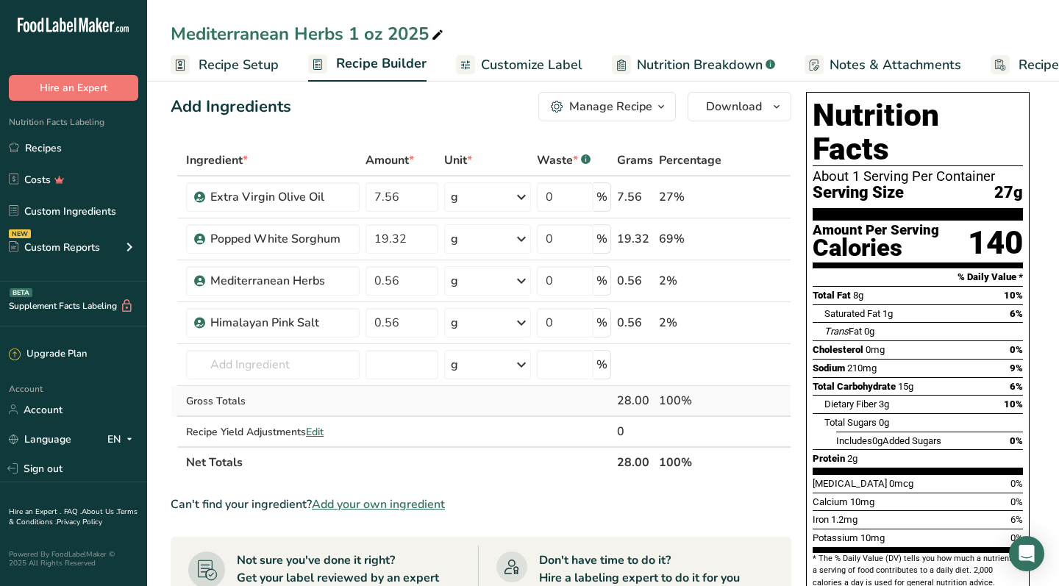
scroll to position [7, 0]
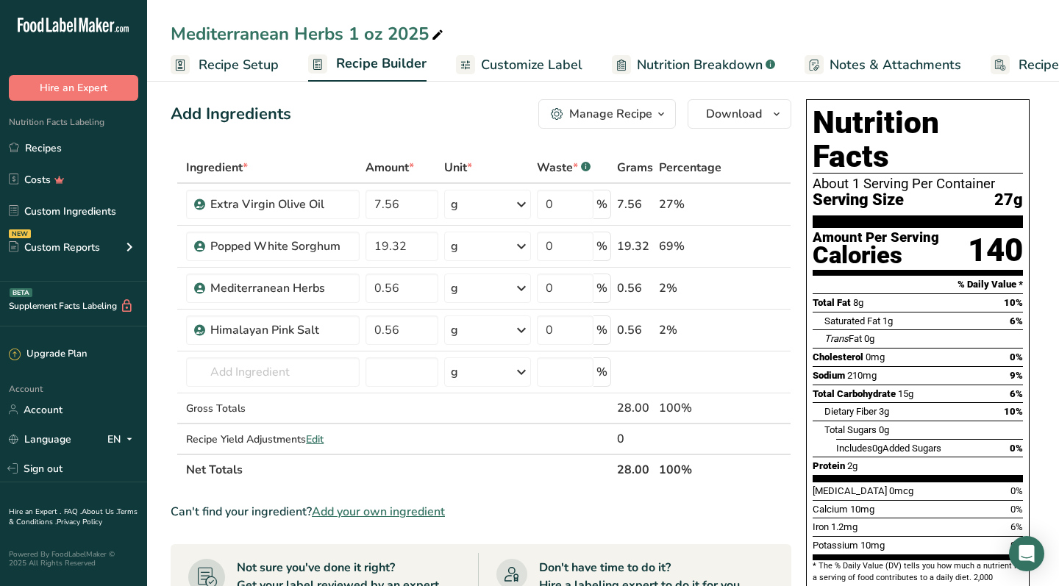
click at [538, 51] on link "Customize Label" at bounding box center [519, 65] width 127 height 33
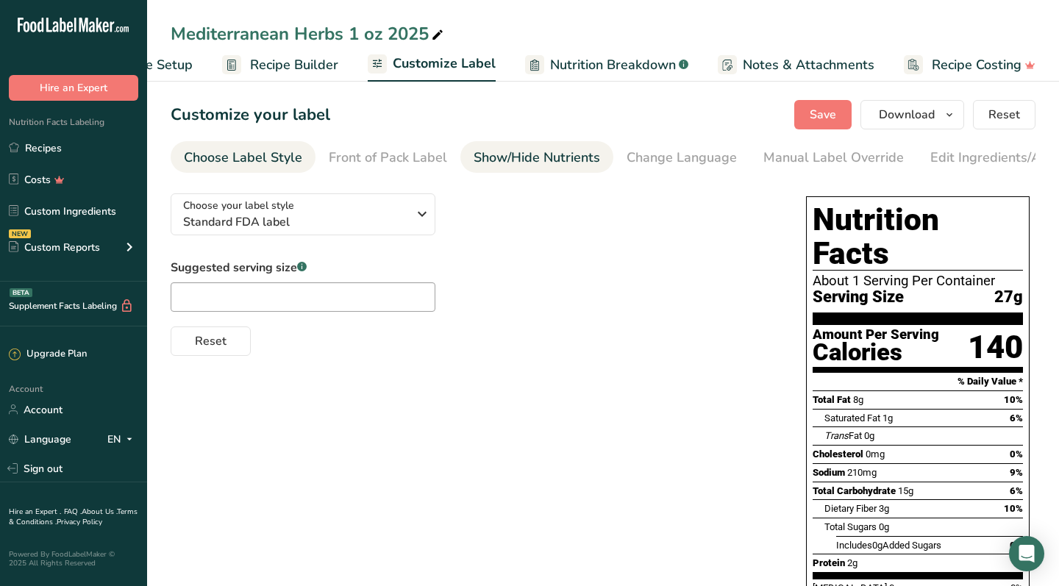
click at [523, 157] on div "Show/Hide Nutrients" at bounding box center [537, 158] width 127 height 20
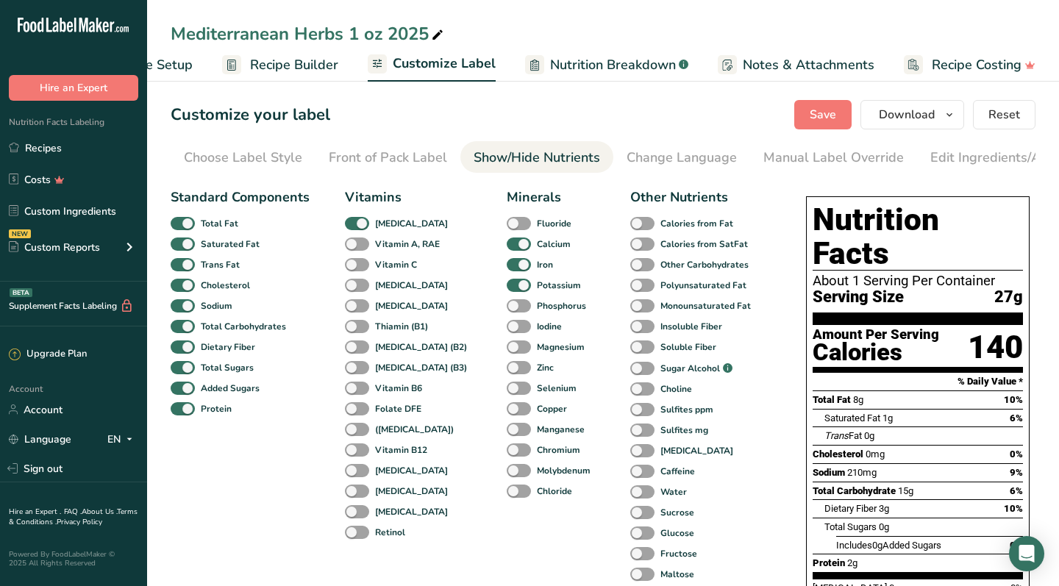
scroll to position [0, 204]
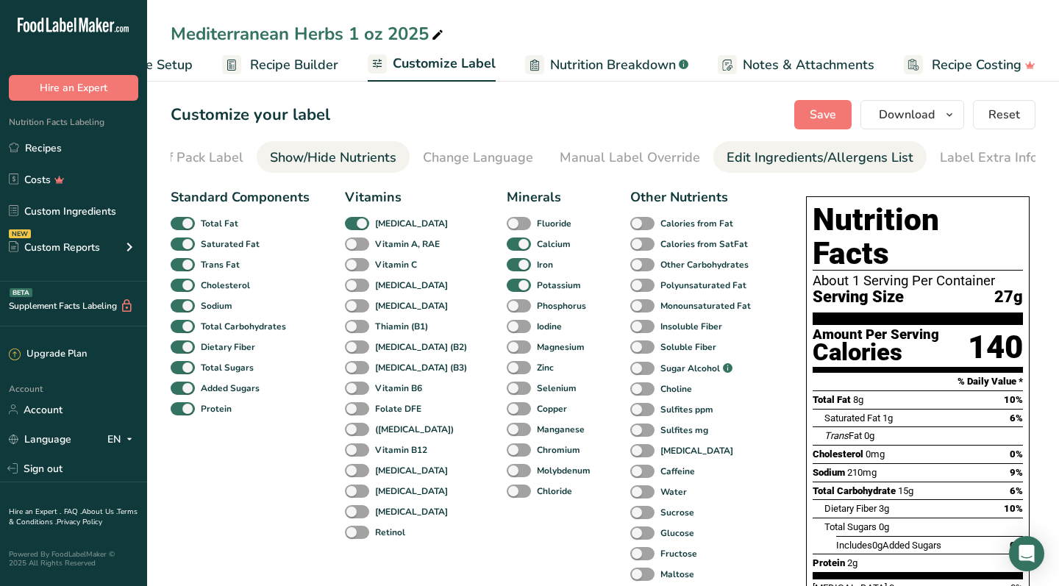
click at [749, 163] on div "Edit Ingredients/Allergens List" at bounding box center [820, 158] width 187 height 20
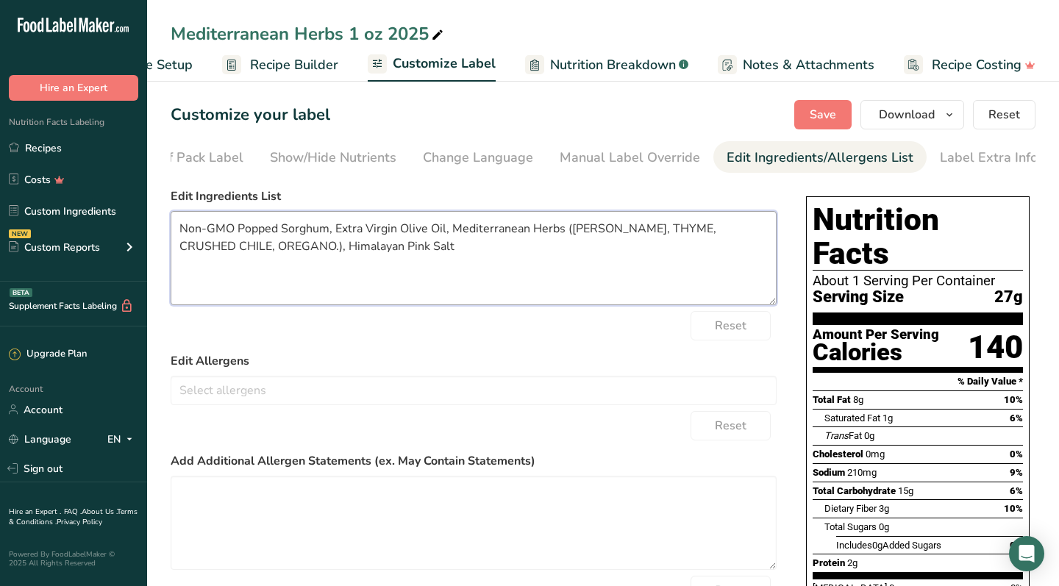
drag, startPoint x: 566, startPoint y: 234, endPoint x: 282, endPoint y: 245, distance: 284.1
click at [282, 245] on textarea "Non-GMO Popped Sorghum, Extra Virgin Olive Oil, Mediterranean Herbs ([PERSON_NA…" at bounding box center [474, 258] width 606 height 94
type textarea "Non-GMO Popped Sorghum, Extra Virgin Olive Oil, Mediterranean Herbs, Himalayan …"
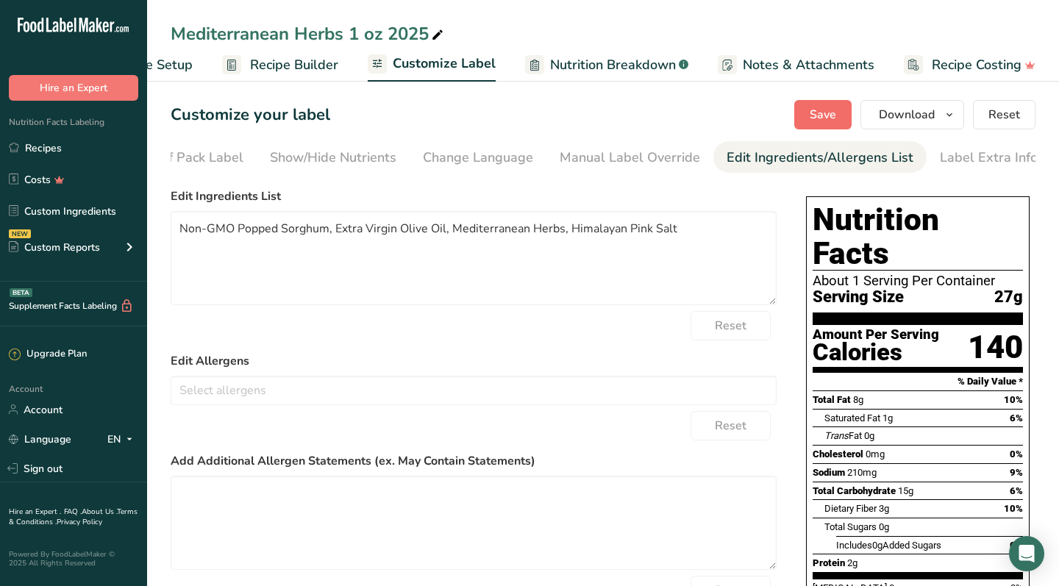
click at [828, 121] on span "Save" at bounding box center [823, 115] width 26 height 18
click at [833, 115] on span "Save" at bounding box center [823, 115] width 26 height 18
click at [227, 148] on div "Front of Pack Label" at bounding box center [184, 158] width 118 height 20
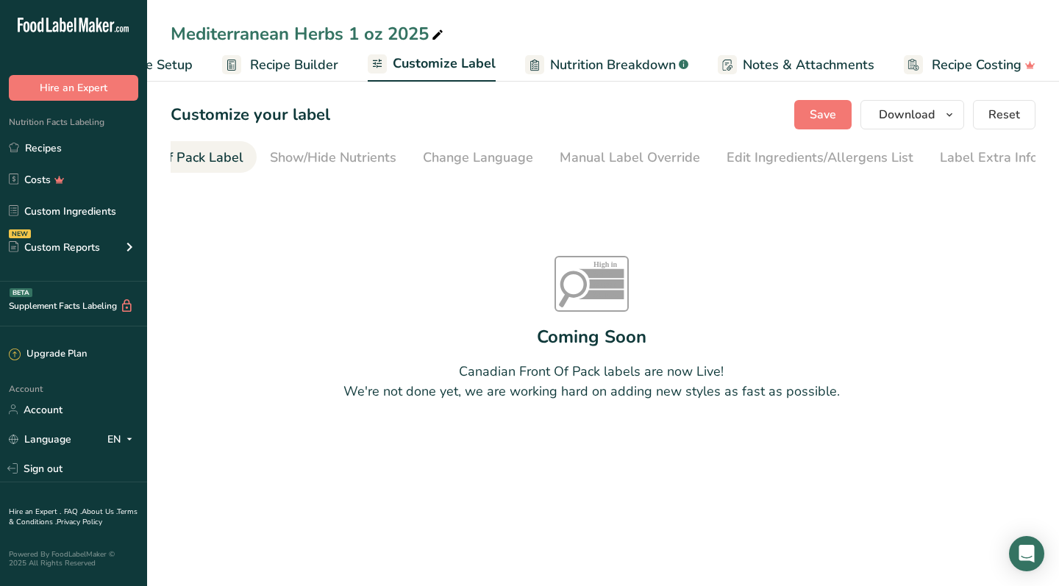
scroll to position [0, 143]
click at [945, 113] on icon "button" at bounding box center [950, 115] width 12 height 18
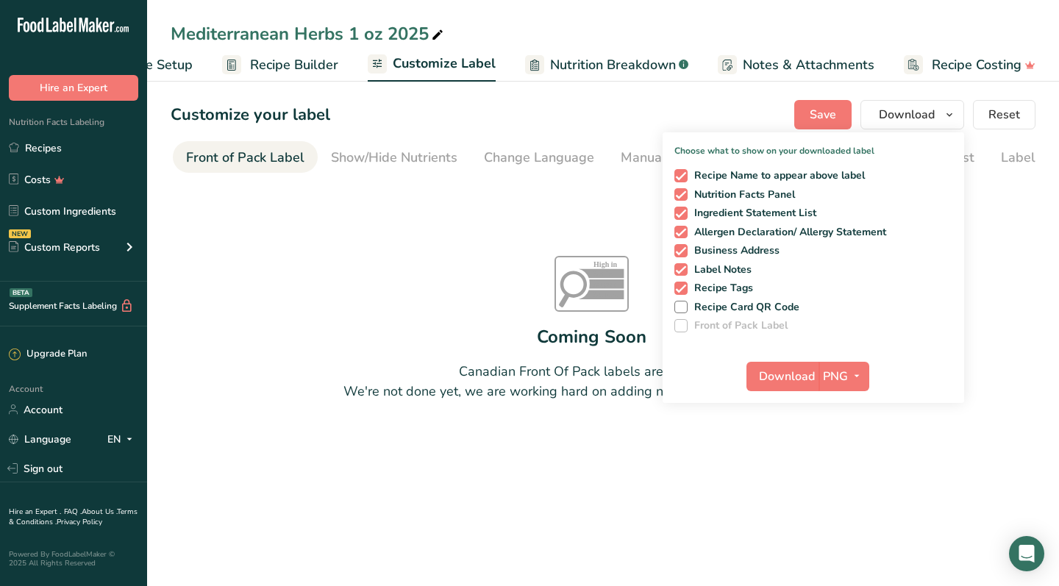
click at [679, 168] on div "Recipe Name to appear above label Nutrition Facts Panel Ingredient Statement Li…" at bounding box center [814, 247] width 302 height 169
click at [682, 175] on span at bounding box center [681, 175] width 13 height 13
click at [682, 175] on input "Recipe Name to appear above label" at bounding box center [680, 176] width 10 height 10
checkbox input "false"
click at [793, 368] on span "Download" at bounding box center [787, 377] width 56 height 18
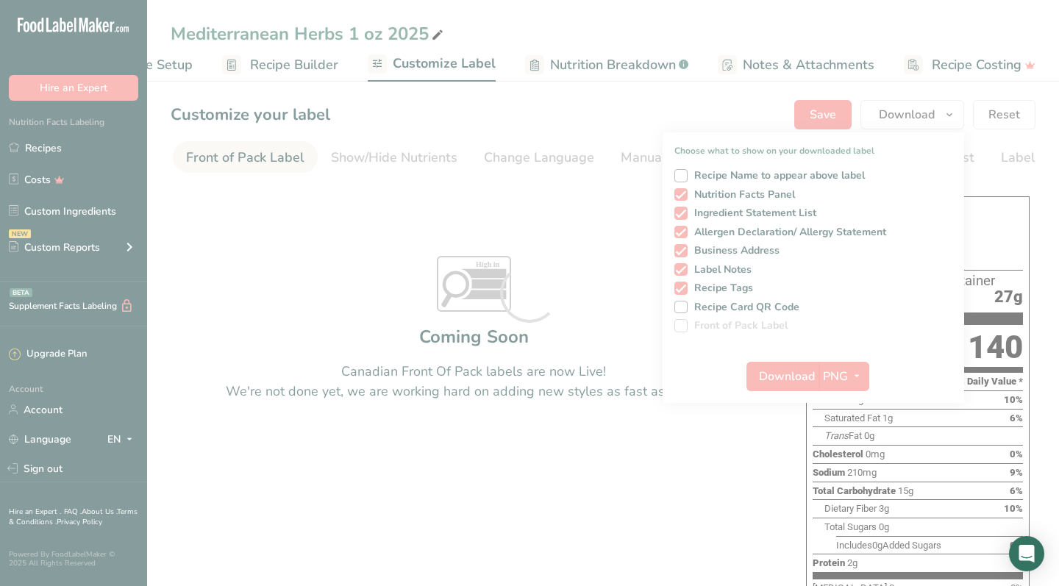
scroll to position [0, 0]
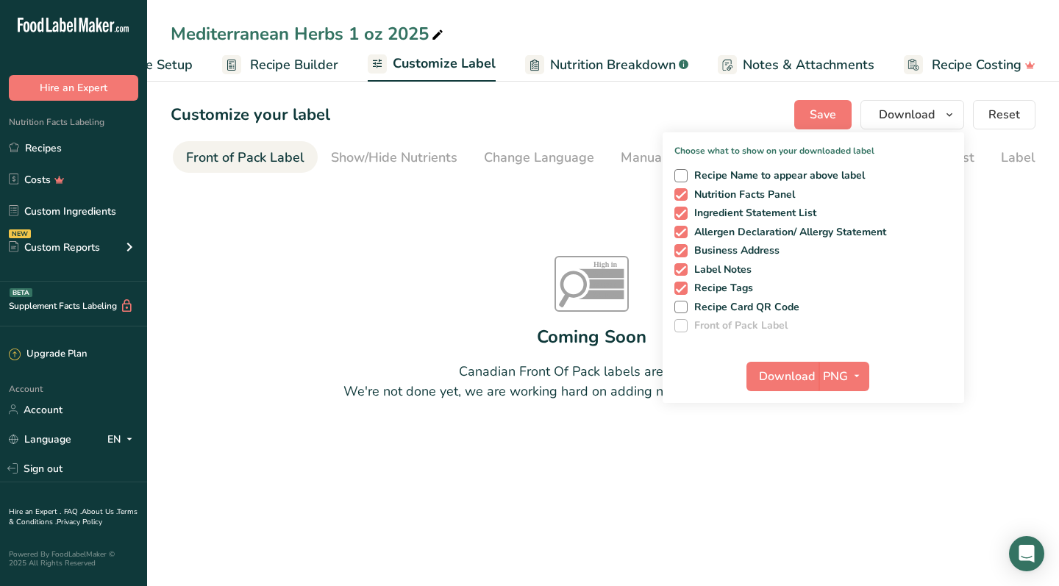
click at [510, 111] on div "Customize your label Save Download Choose what to show on your downloaded label…" at bounding box center [603, 114] width 865 height 29
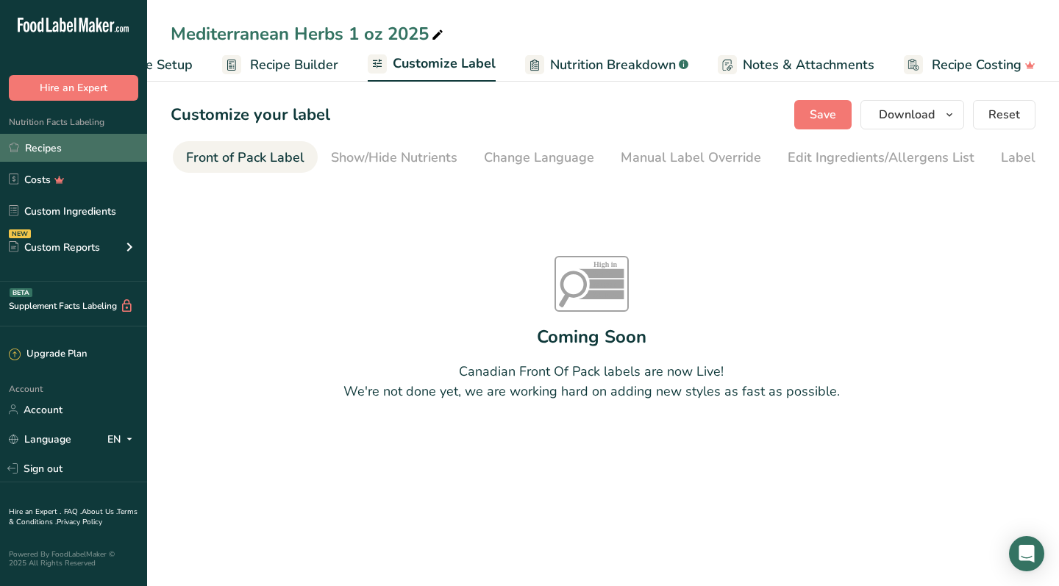
click at [99, 152] on link "Recipes" at bounding box center [73, 148] width 147 height 28
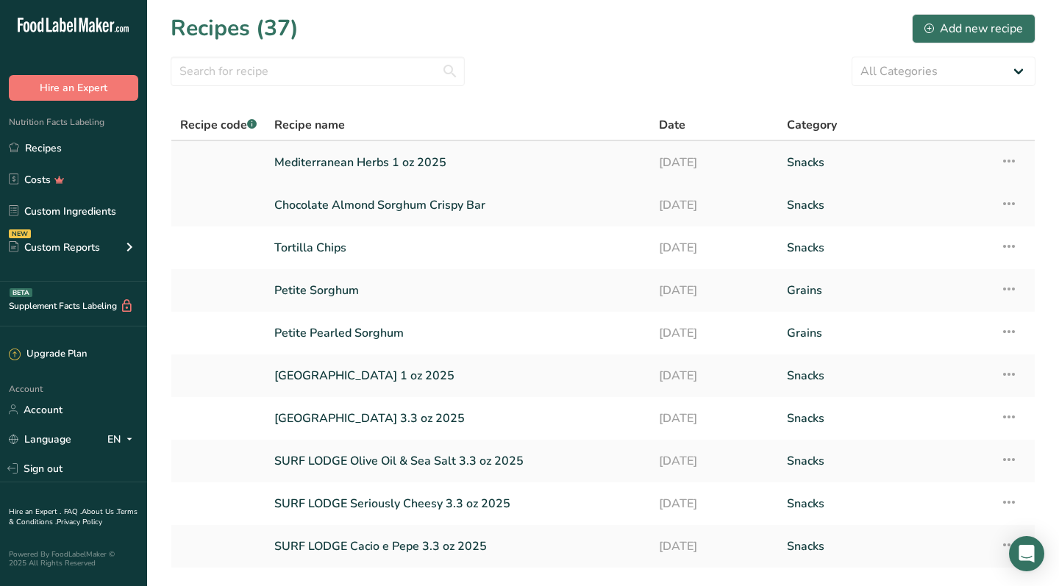
click at [1016, 161] on icon at bounding box center [1009, 161] width 18 height 26
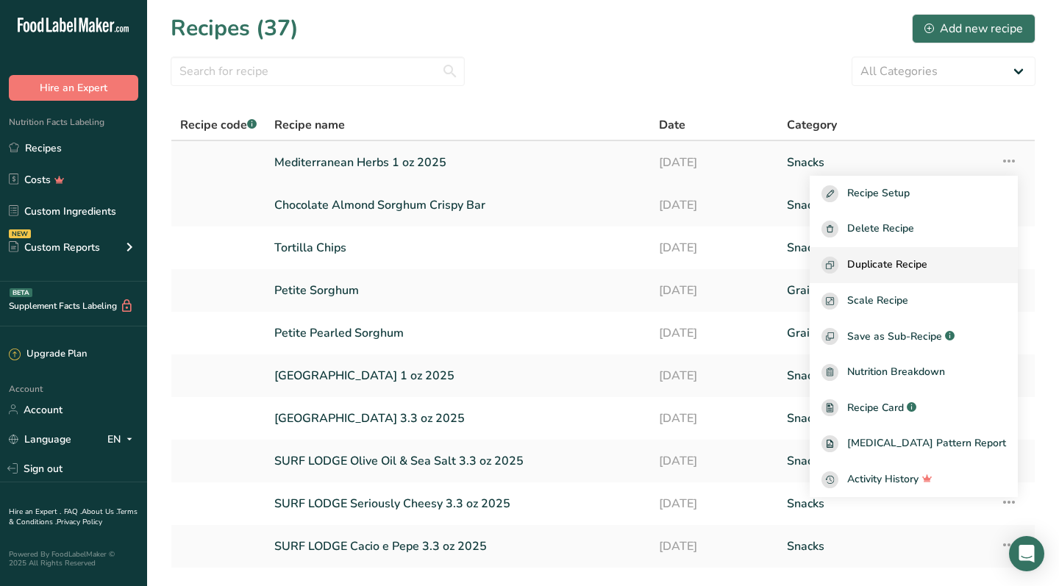
click at [928, 261] on span "Duplicate Recipe" at bounding box center [887, 265] width 80 height 17
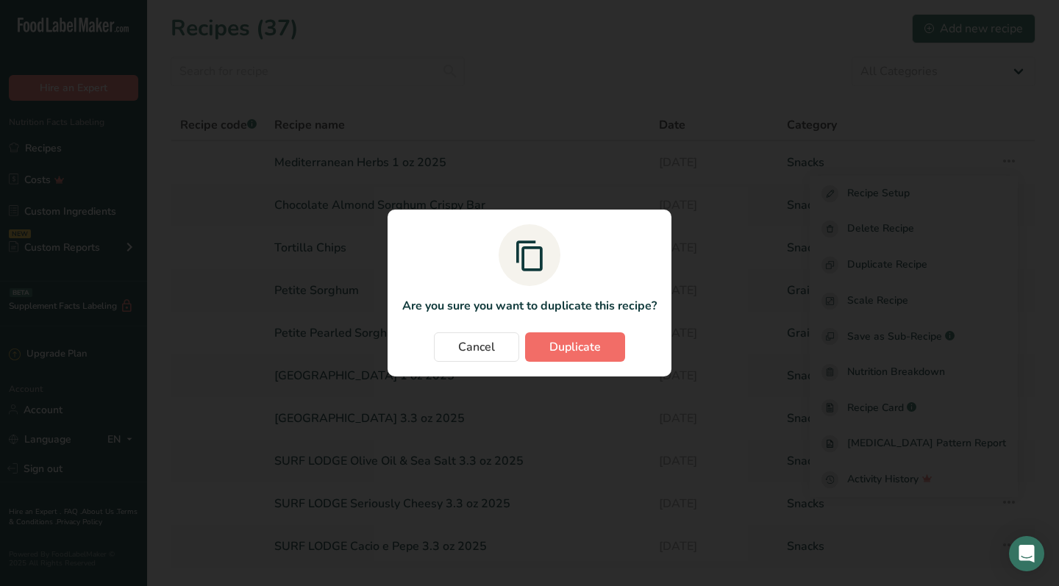
click at [585, 346] on span "Duplicate" at bounding box center [574, 347] width 51 height 18
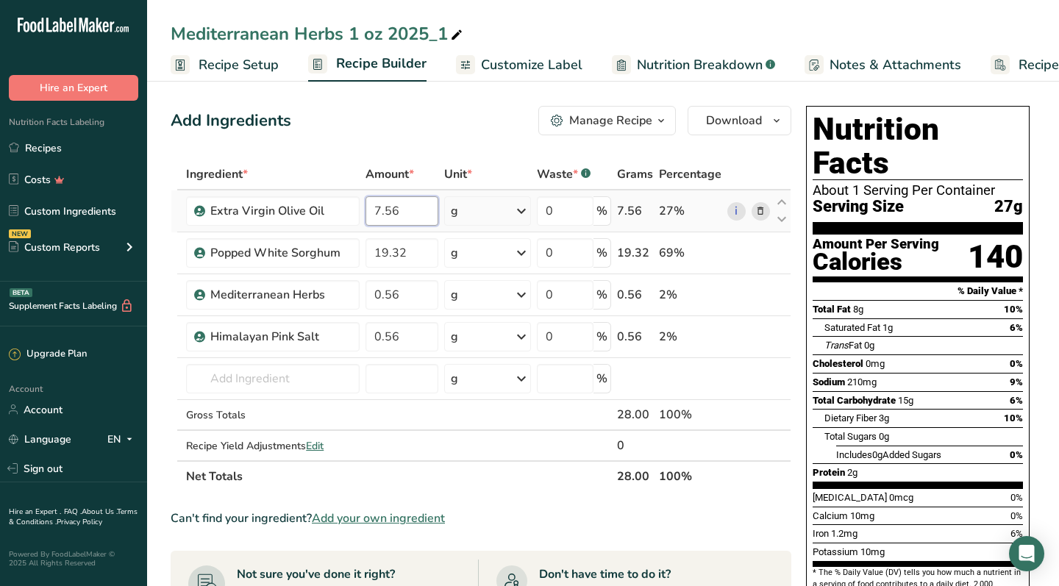
click at [402, 217] on input "7.56" at bounding box center [402, 210] width 73 height 29
type input "25.38"
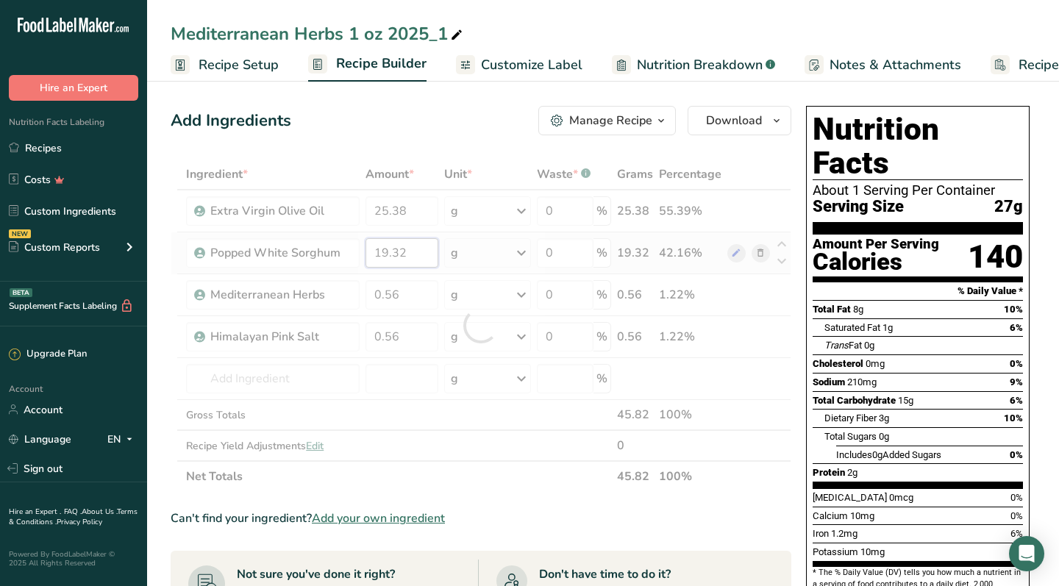
click at [417, 252] on div "Ingredient * Amount * Unit * Waste * .a-a{fill:#347362;}.b-a{fill:#fff;} Grams …" at bounding box center [481, 325] width 621 height 333
click at [417, 252] on div at bounding box center [481, 325] width 621 height 333
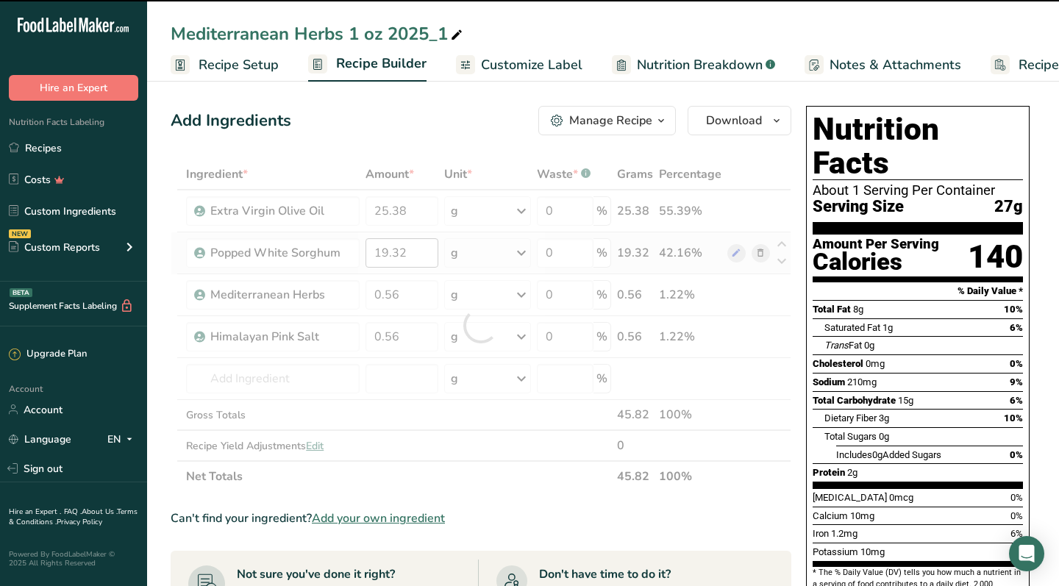
click at [417, 252] on div at bounding box center [481, 325] width 621 height 333
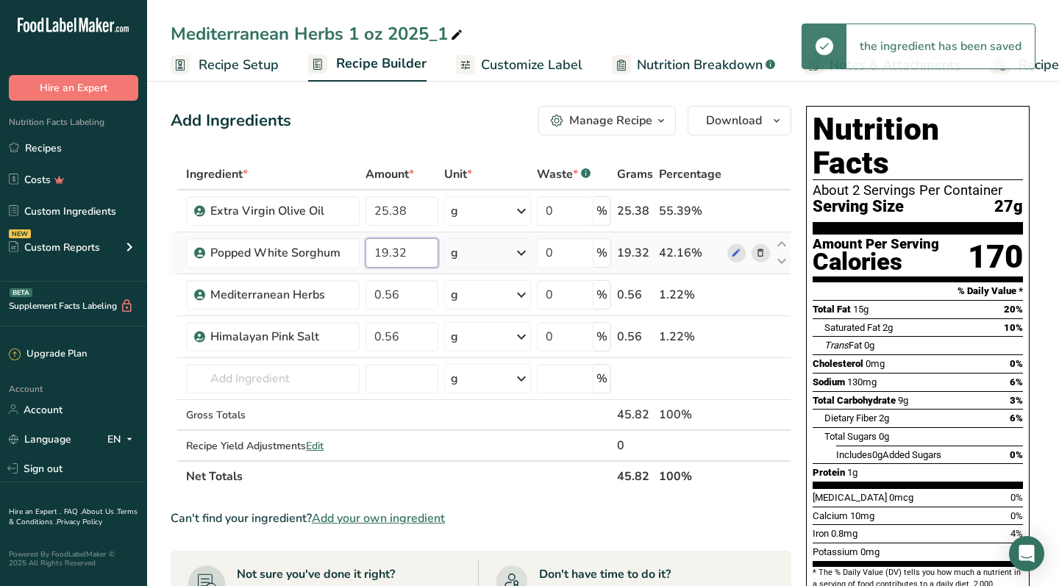
click at [398, 249] on input "19.32" at bounding box center [402, 252] width 73 height 29
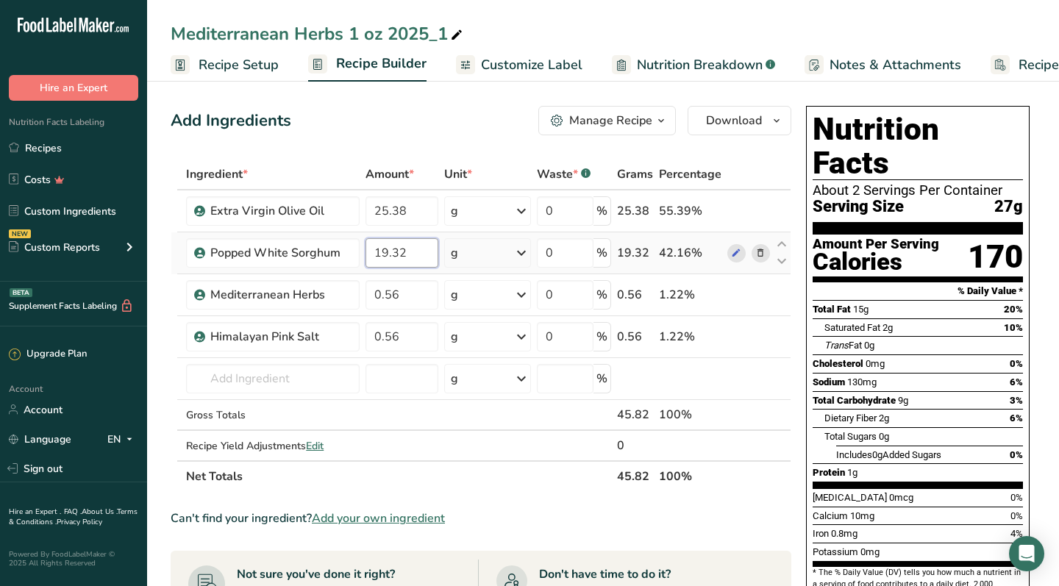
click at [398, 249] on input "19.32" at bounding box center [402, 252] width 73 height 29
type input "64.86"
click at [391, 293] on div "Ingredient * Amount * Unit * Waste * .a-a{fill:#347362;}.b-a{fill:#fff;} Grams …" at bounding box center [481, 325] width 621 height 333
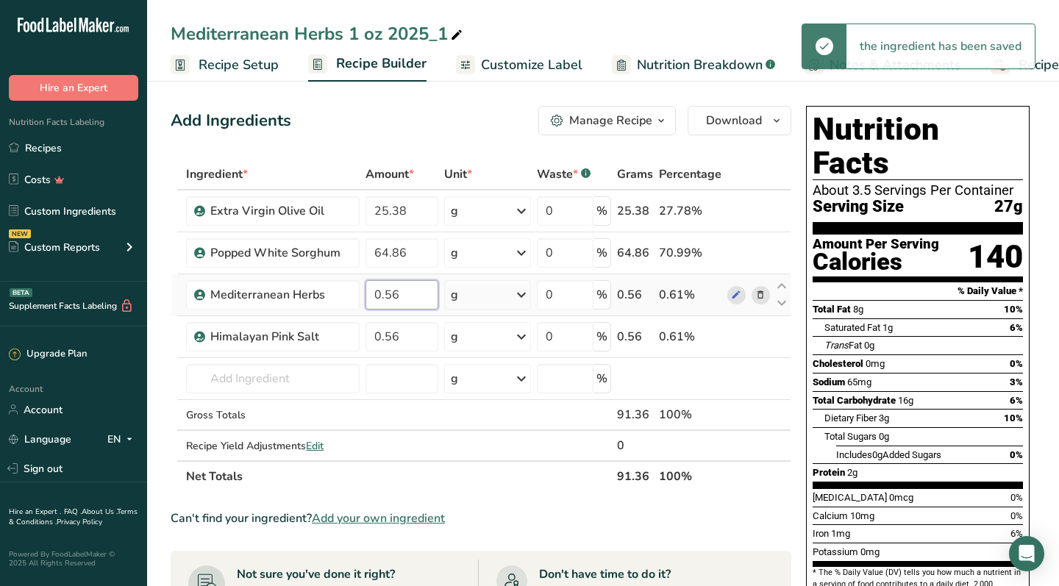
click at [388, 296] on input "0.56" at bounding box center [402, 294] width 73 height 29
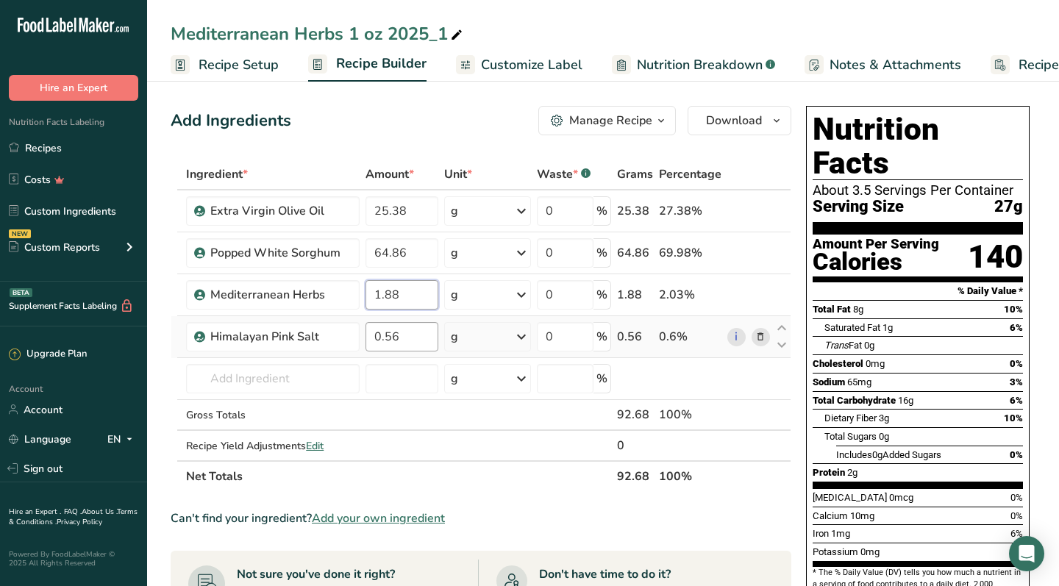
type input "1.88"
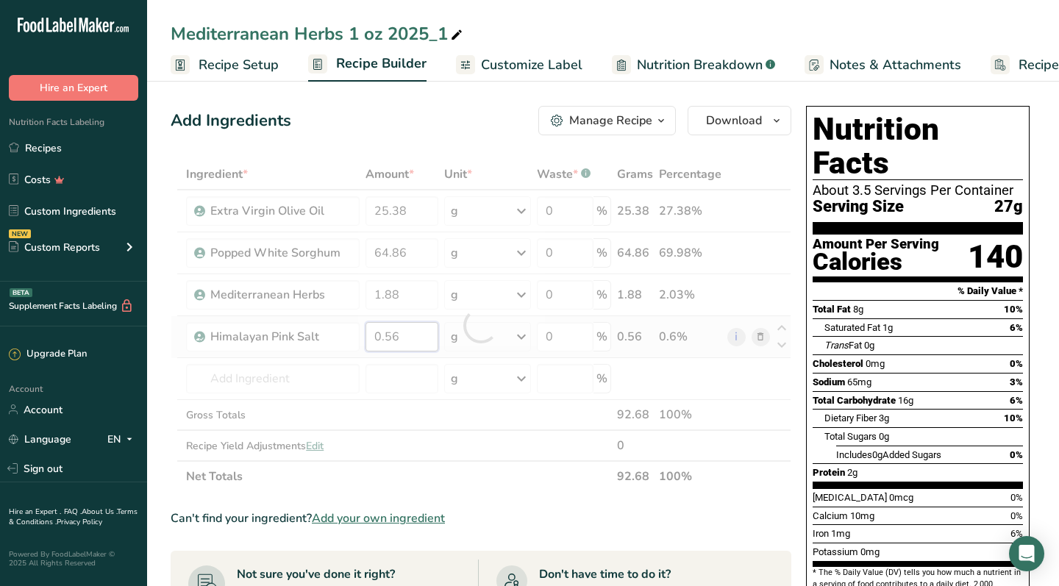
click at [394, 341] on div "Ingredient * Amount * Unit * Waste * .a-a{fill:#347362;}.b-a{fill:#fff;} Grams …" at bounding box center [481, 325] width 621 height 333
click at [394, 341] on div at bounding box center [481, 325] width 621 height 333
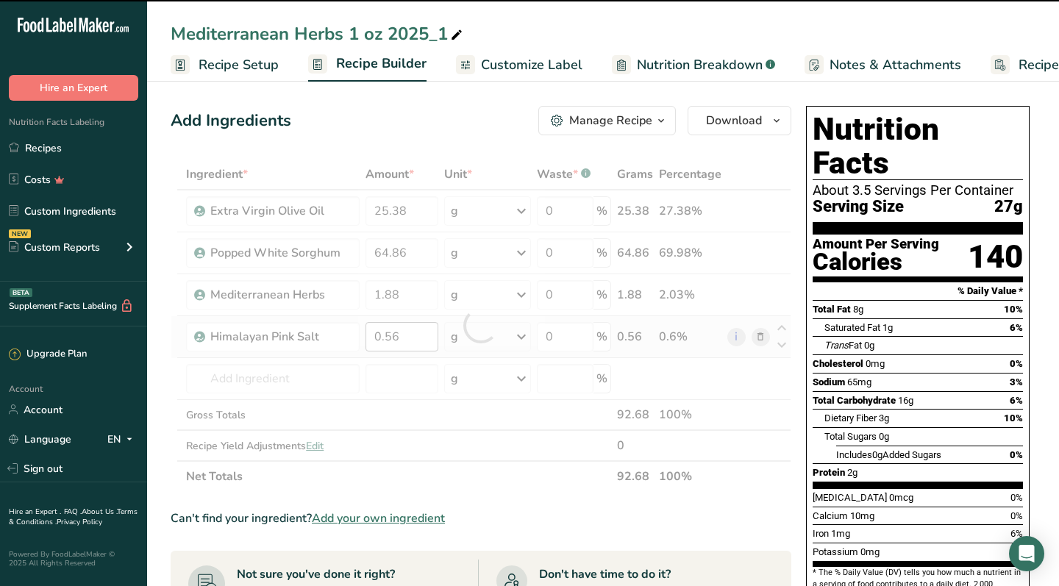
click at [394, 341] on div at bounding box center [481, 325] width 621 height 333
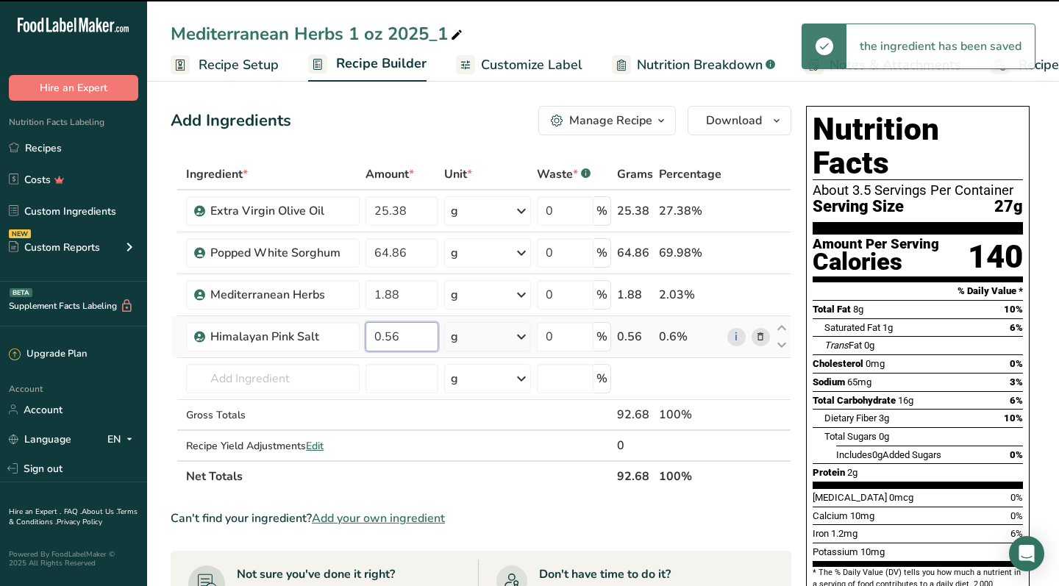
click at [387, 335] on input "0.56" at bounding box center [402, 336] width 73 height 29
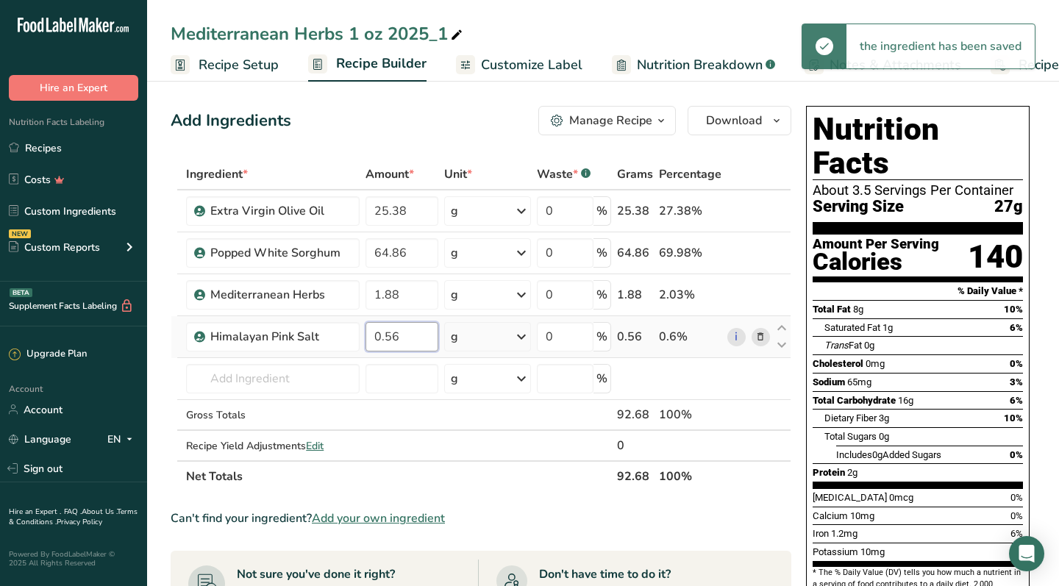
click at [387, 335] on input "0.56" at bounding box center [402, 336] width 73 height 29
type input "1.88"
click at [544, 492] on section "Ingredient * Amount * Unit * Waste * .a-a{fill:#347362;}.b-a{fill:#fff;} Grams …" at bounding box center [481, 582] width 621 height 846
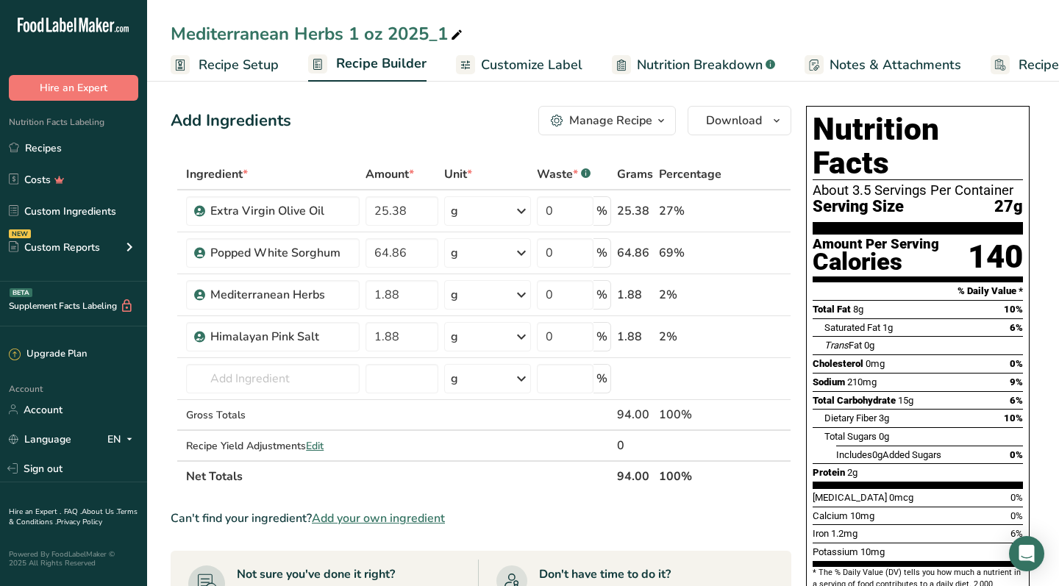
click at [547, 62] on span "Customize Label" at bounding box center [532, 65] width 102 height 20
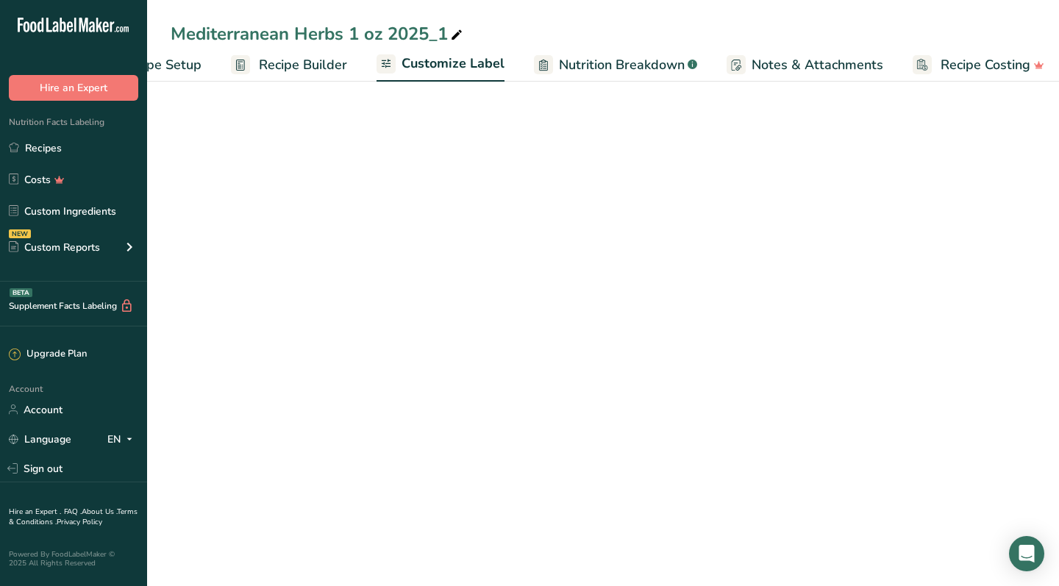
scroll to position [0, 86]
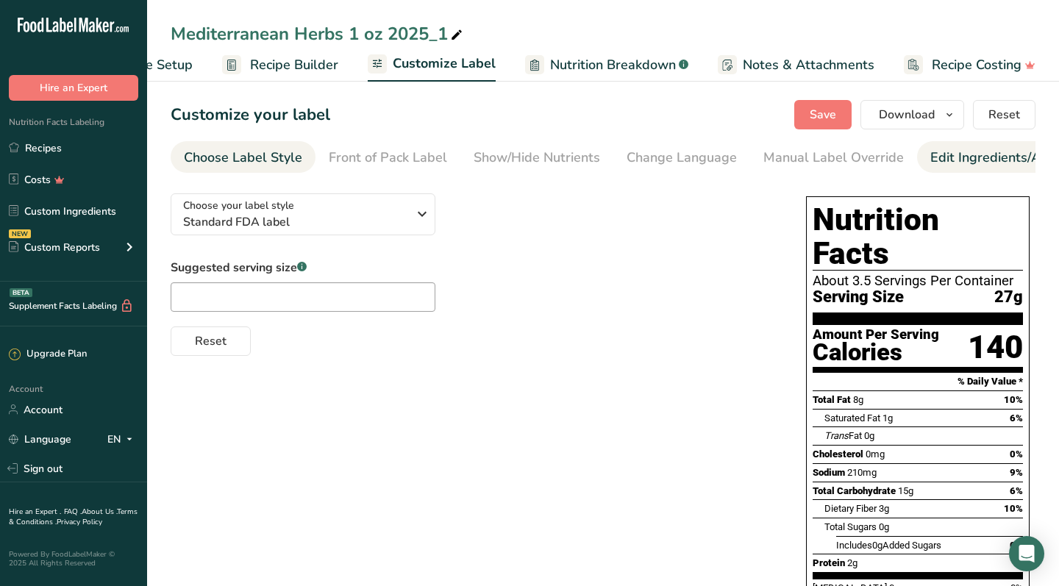
click at [947, 166] on div "Edit Ingredients/Allergens List" at bounding box center [1023, 158] width 187 height 20
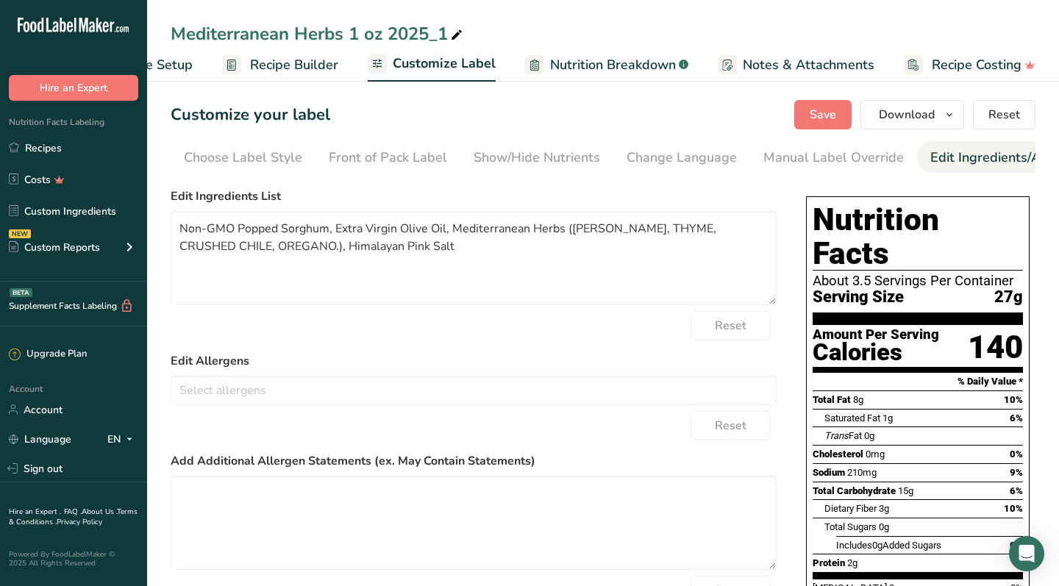
scroll to position [0, 204]
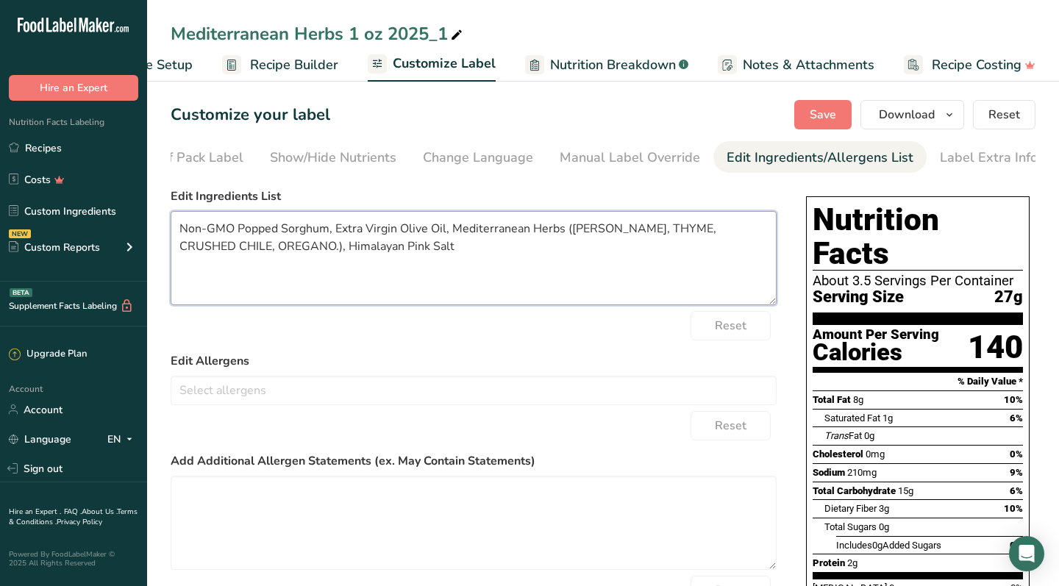
drag, startPoint x: 563, startPoint y: 227, endPoint x: 282, endPoint y: 244, distance: 281.5
click at [282, 244] on textarea "Non-GMO Popped Sorghum, Extra Virgin Olive Oil, Mediterranean Herbs ([PERSON_NA…" at bounding box center [474, 258] width 606 height 94
type textarea "Non-GMO Popped Sorghum, Extra Virgin Olive Oil, Mediterranean Herbs, Himalayan …"
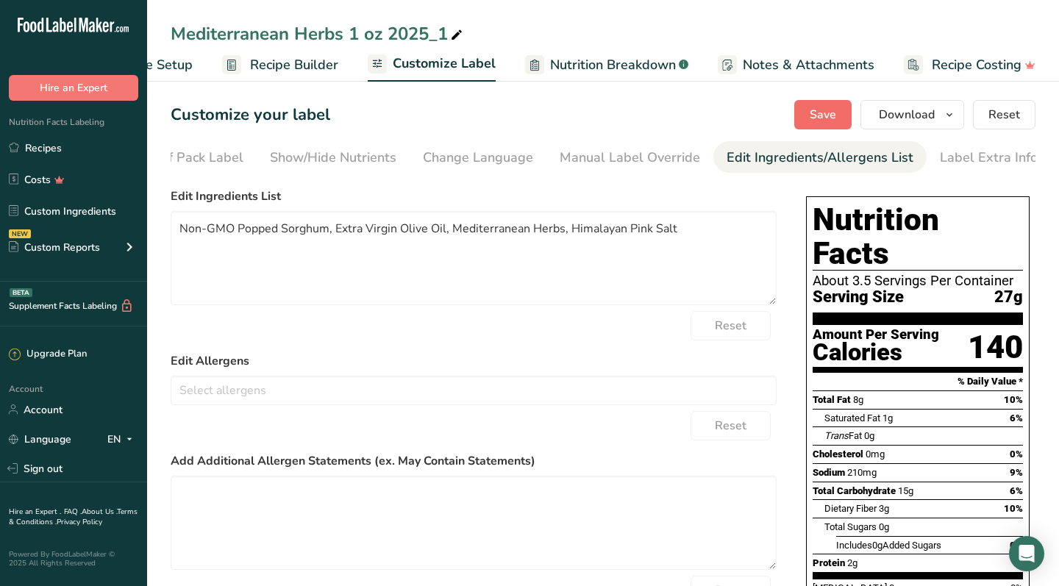
click at [808, 105] on button "Save" at bounding box center [822, 114] width 57 height 29
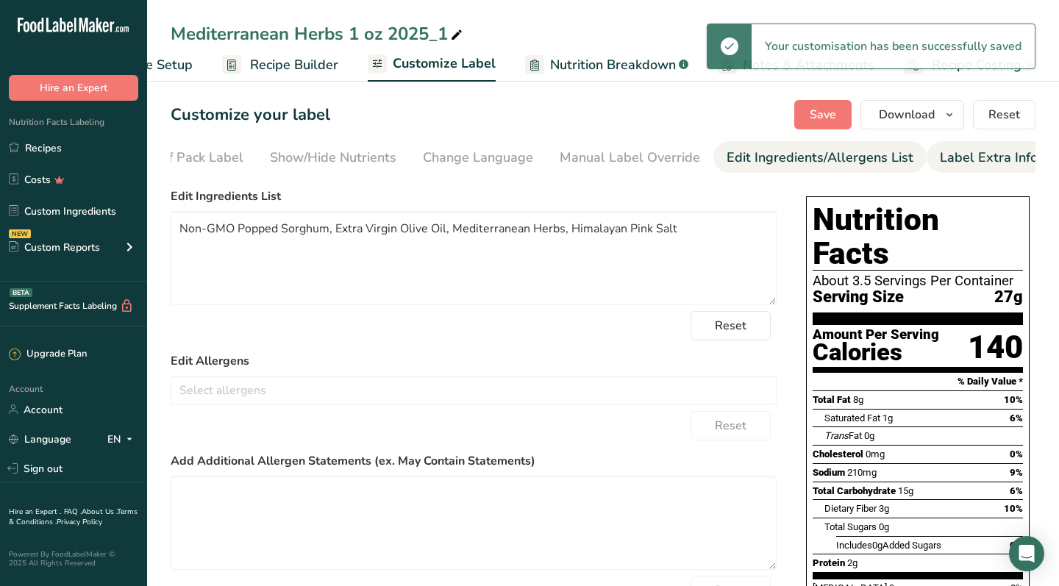
scroll to position [0, 0]
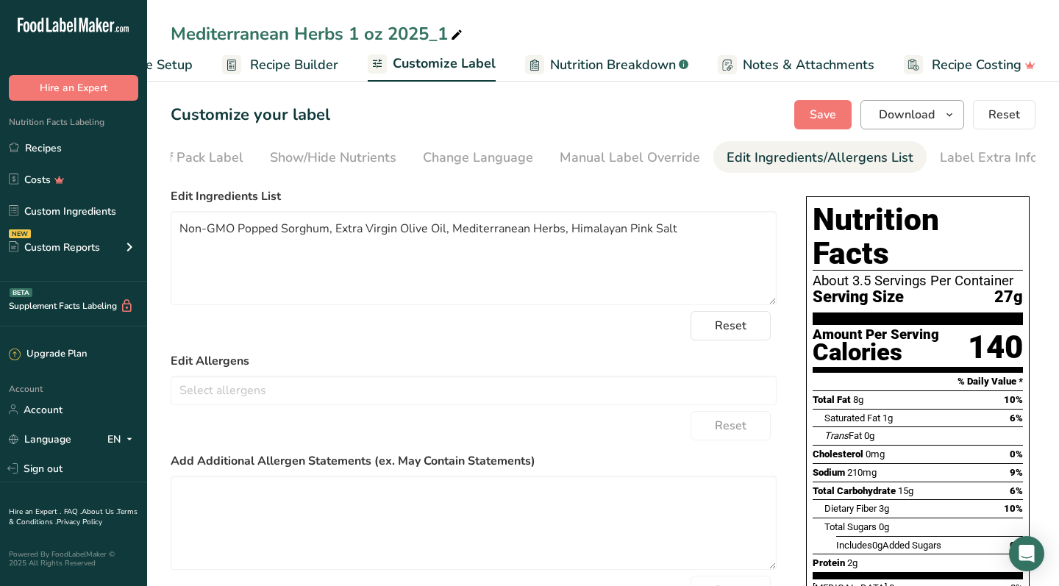
click at [931, 118] on span "Download" at bounding box center [907, 115] width 56 height 18
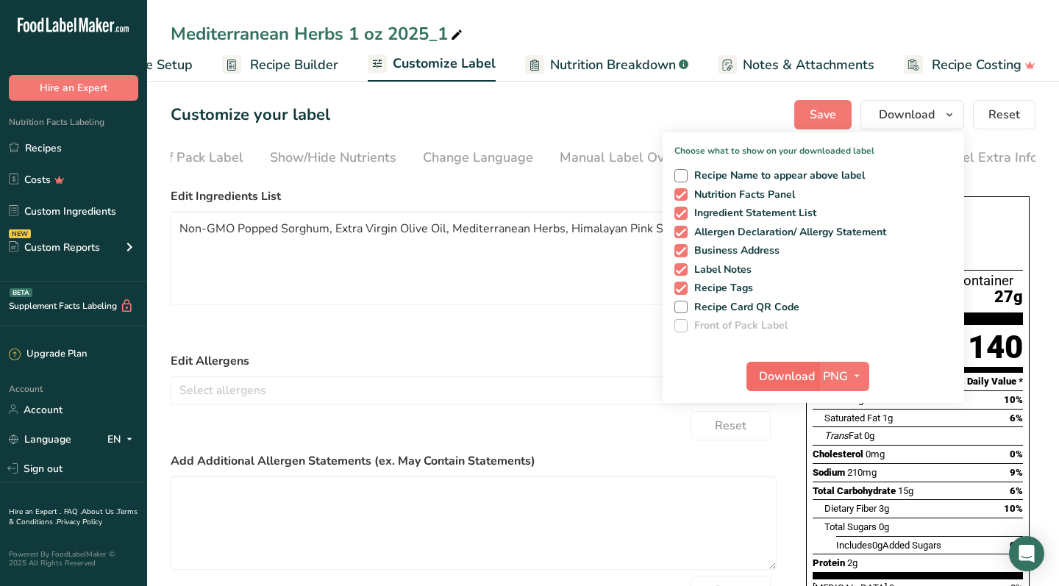
click at [791, 374] on span "Download" at bounding box center [787, 377] width 56 height 18
click at [366, 27] on div "Mediterranean Herbs 1 oz 2025_1" at bounding box center [318, 34] width 295 height 26
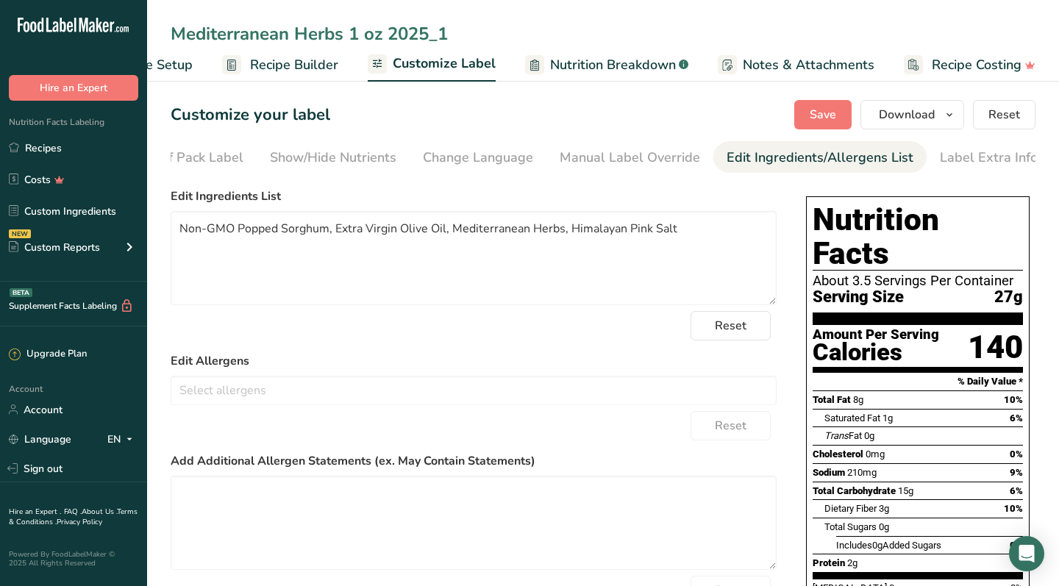
click at [360, 35] on input "Mediterranean Herbs 1 oz 2025_1" at bounding box center [603, 34] width 865 height 26
click at [462, 38] on input "Mediterranean Herbs 3.3 oz 2025_1" at bounding box center [603, 34] width 865 height 26
type input "Mediterranean Herbs 3.3 oz 2025"
click at [836, 113] on span "Save" at bounding box center [823, 115] width 26 height 18
